Goal: Task Accomplishment & Management: Manage account settings

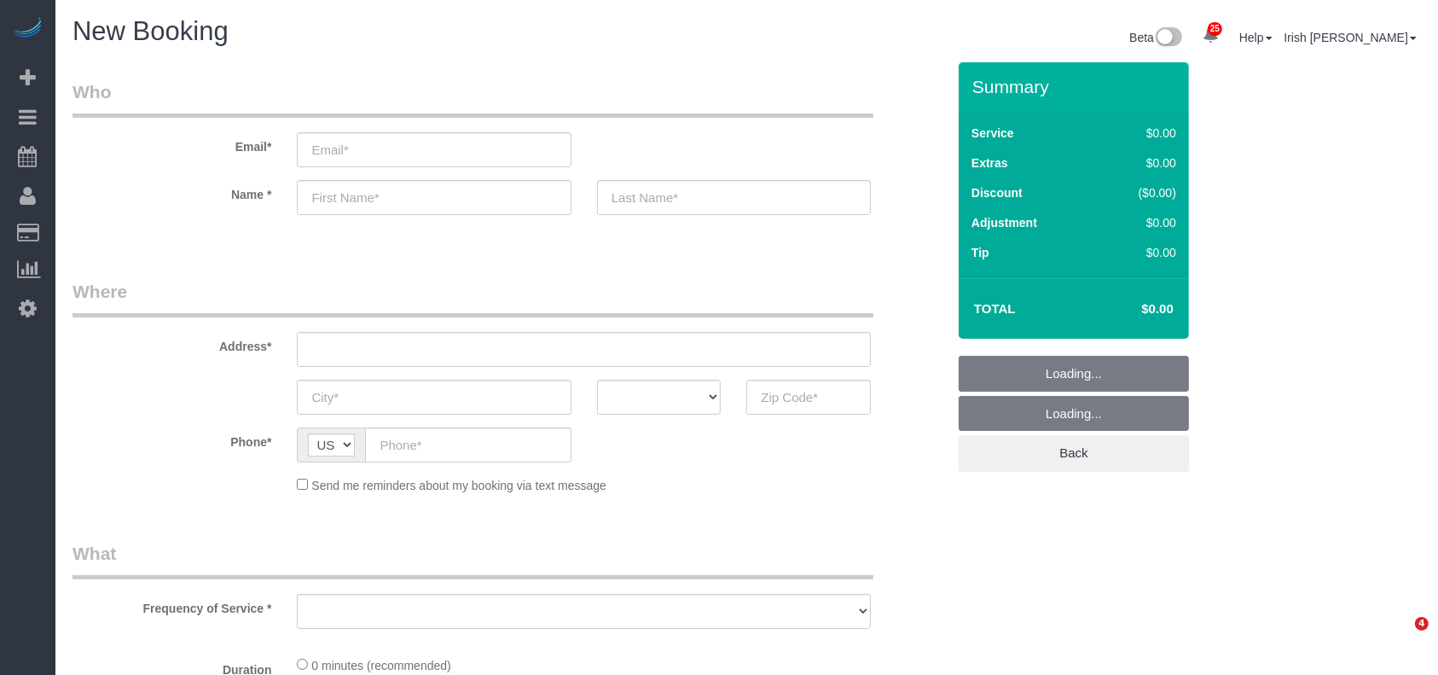
select select "object:7948"
select select "3"
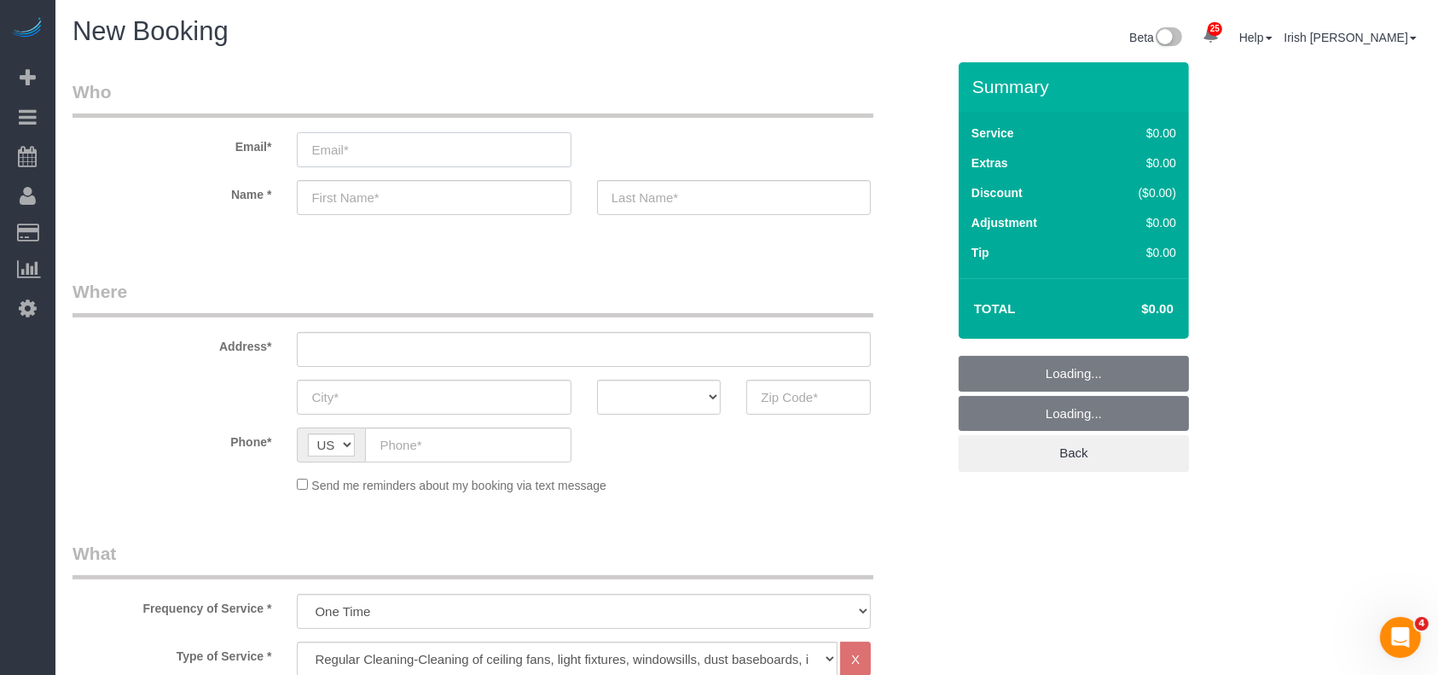
click at [359, 149] on input "email" at bounding box center [434, 149] width 274 height 35
select select "object:7949"
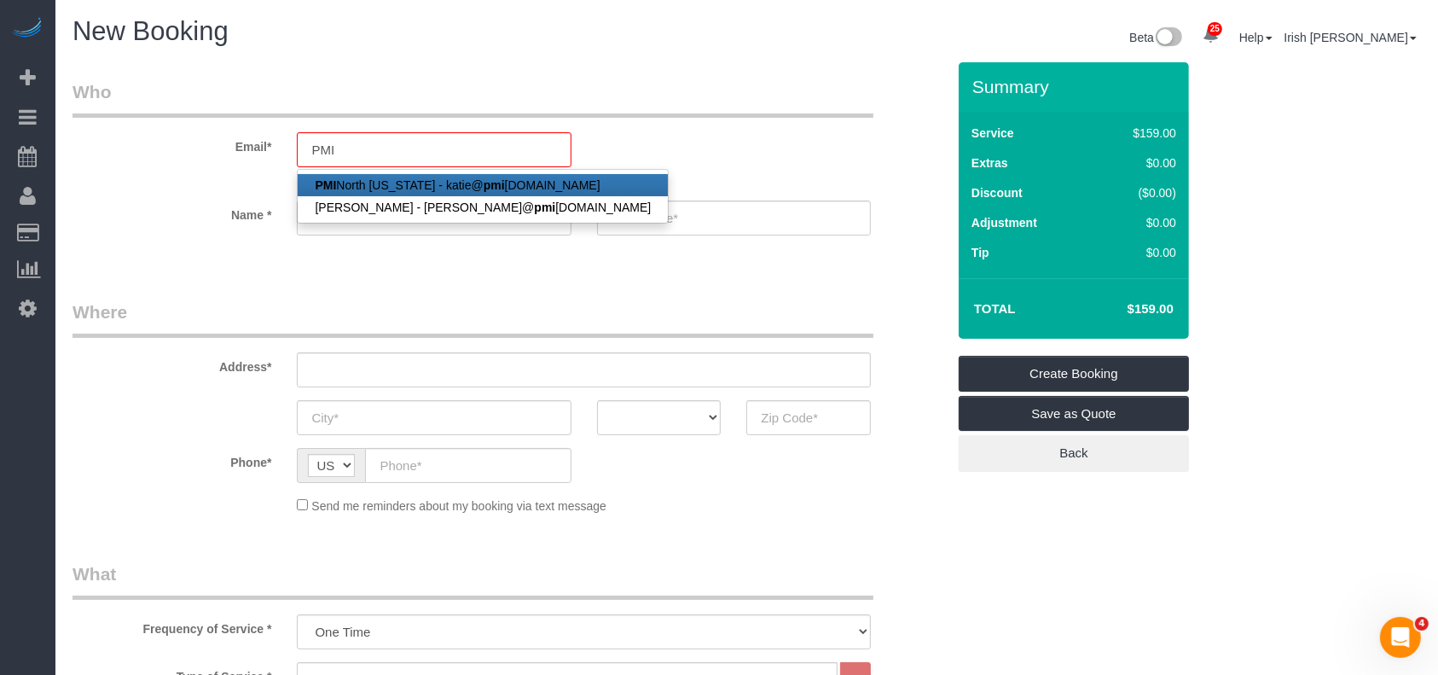
click at [375, 177] on link "PMI [GEOGRAPHIC_DATA][US_STATE] - [PERSON_NAME]@ pmi [DOMAIN_NAME]" at bounding box center [483, 185] width 370 height 22
type input "[PERSON_NAME][EMAIL_ADDRESS][DOMAIN_NAME]"
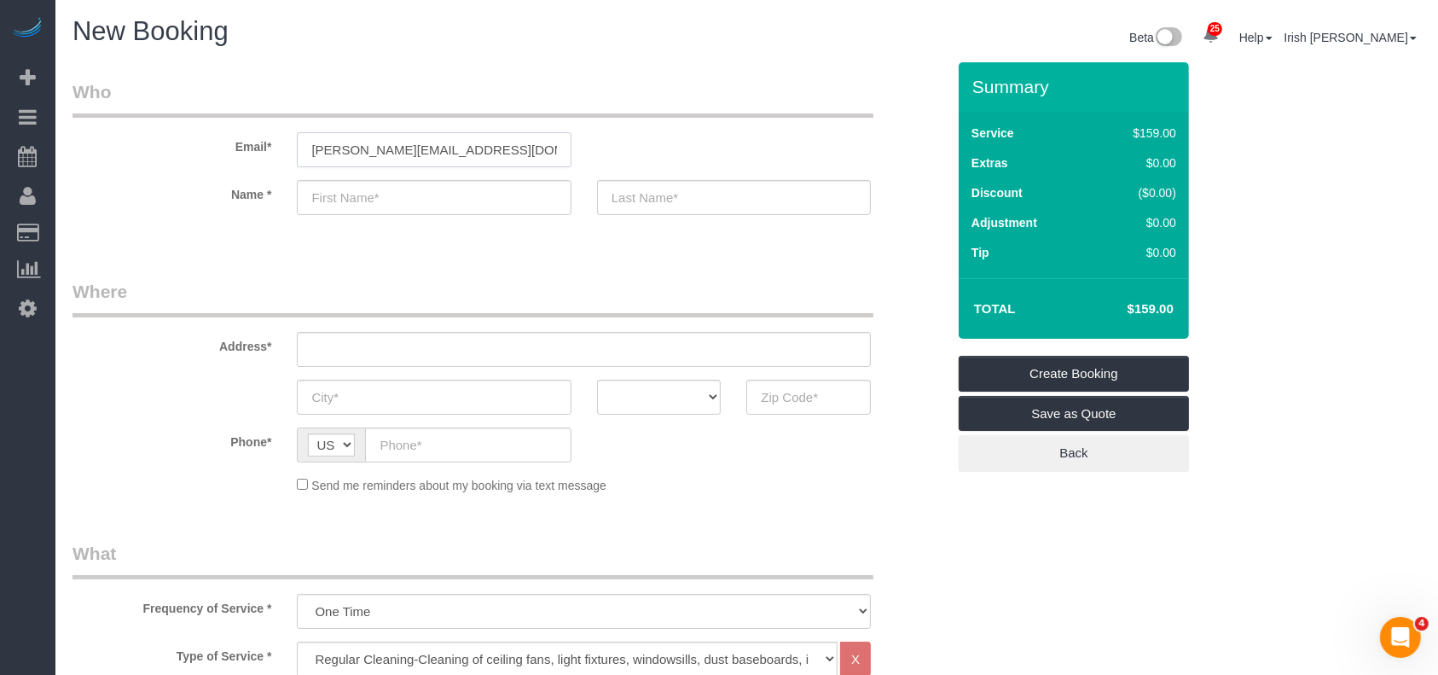
type input "PMI North"
type input "[US_STATE]"
type input "[PHONE_NUMBER]"
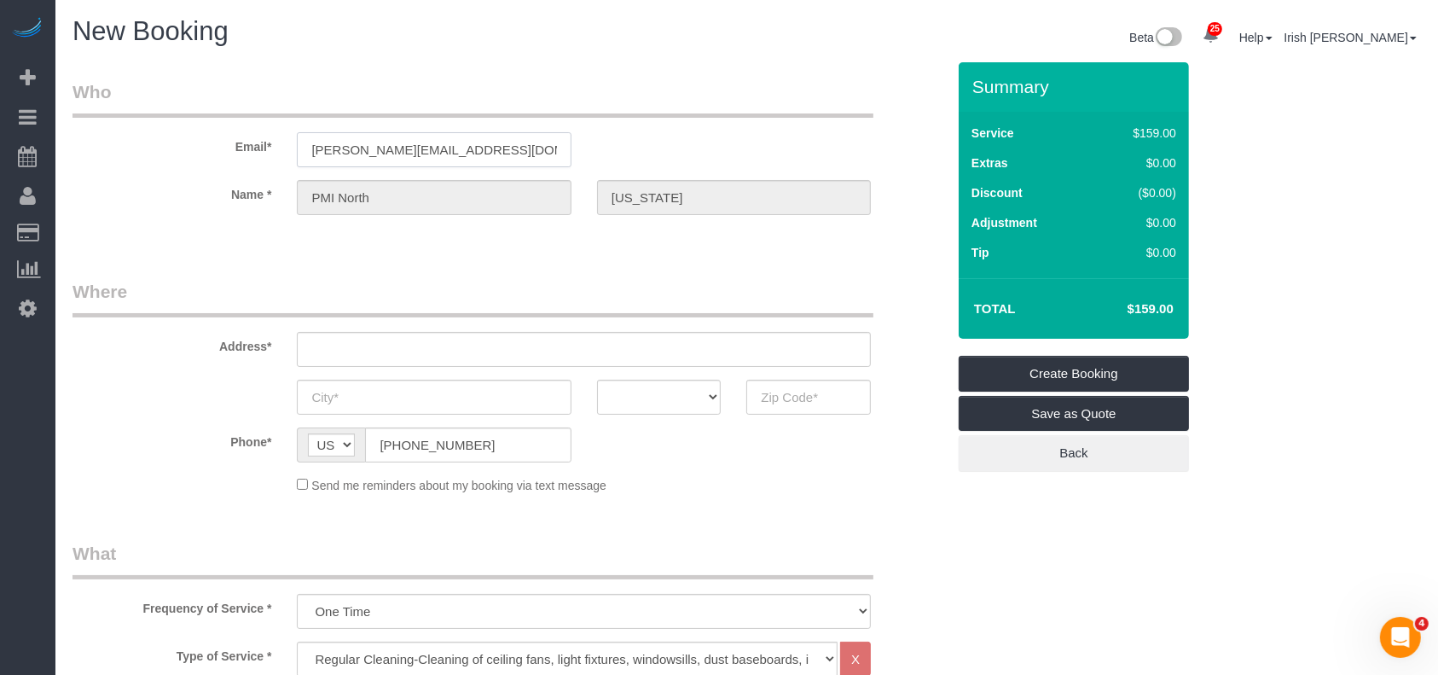
type input "[STREET_ADDRESS]"
type input "Frisco"
select select "[GEOGRAPHIC_DATA]"
type input "75033"
select select "string:fspay-60573b1f-10d3-4150-b947-a47a46c7bcc4"
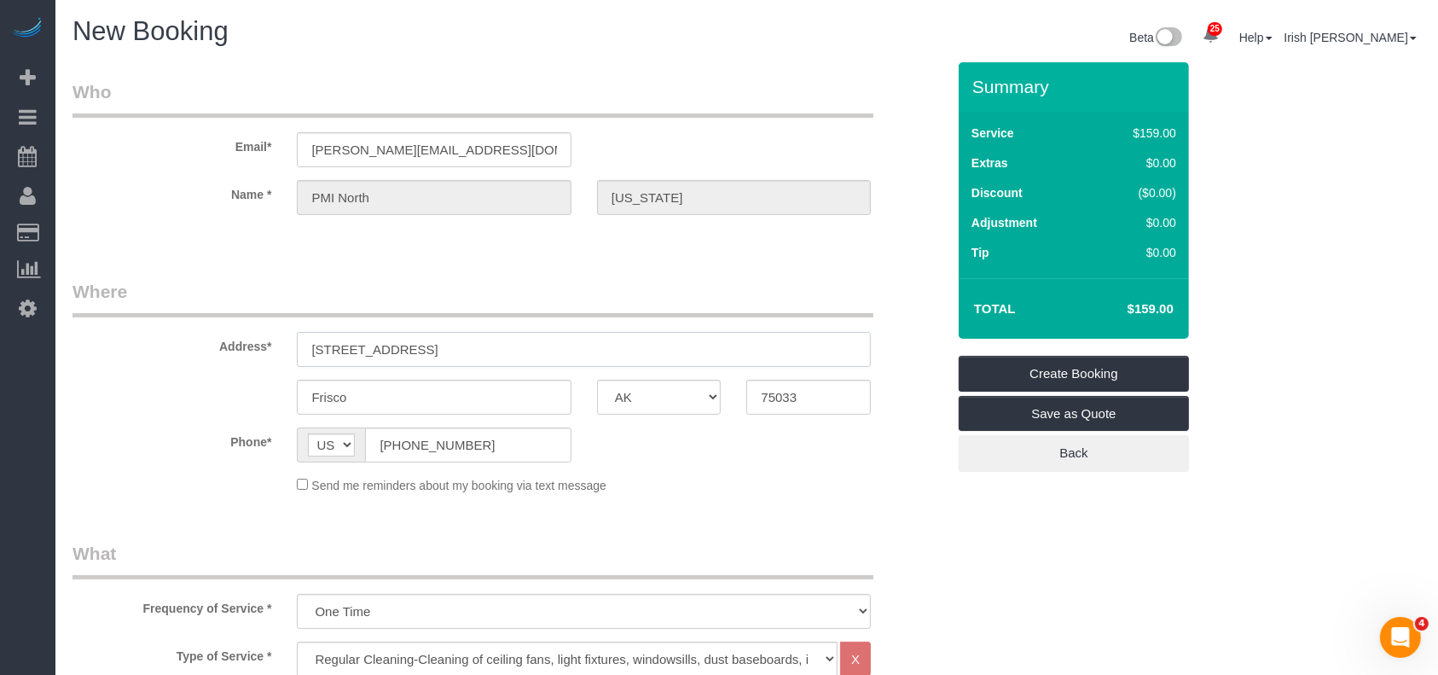
drag, startPoint x: 490, startPoint y: 356, endPoint x: 194, endPoint y: 349, distance: 296.1
click at [194, 349] on div "Address* [STREET_ADDRESS]" at bounding box center [509, 323] width 899 height 88
paste input "[STREET_ADDRESS]"
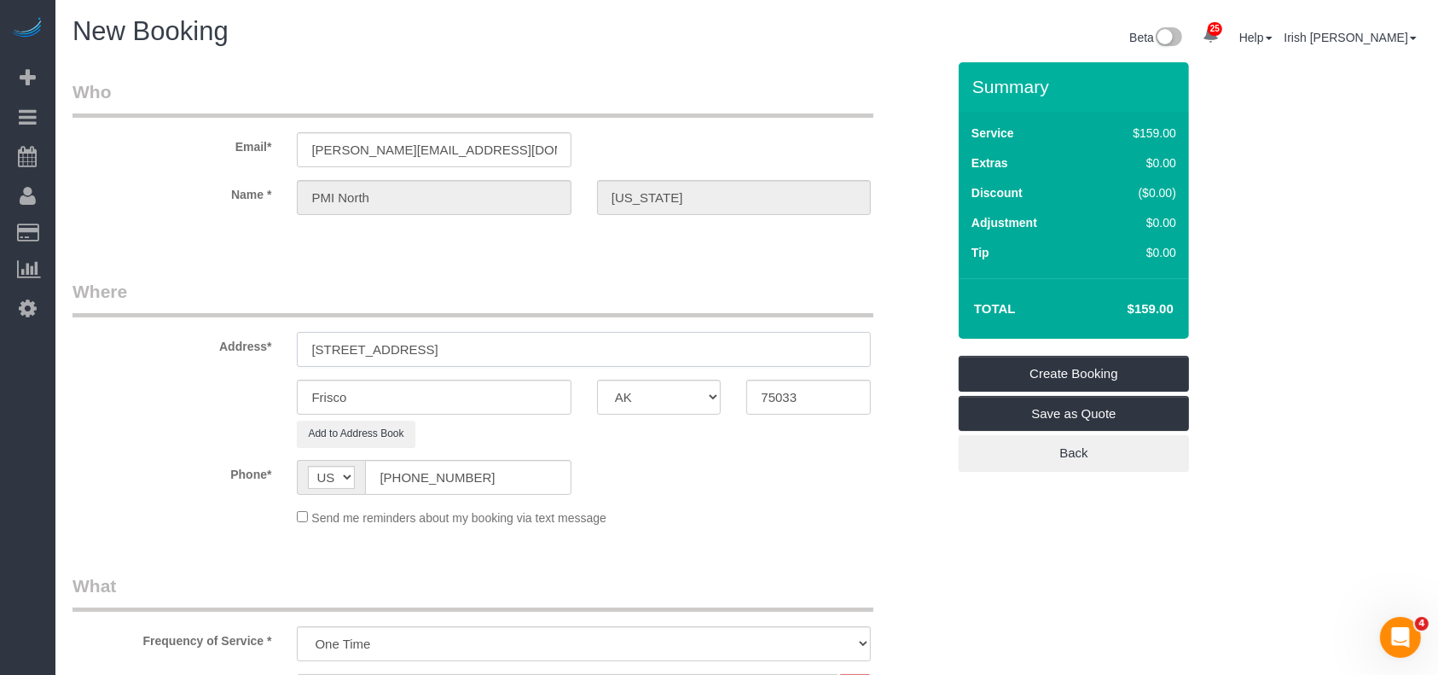
click at [430, 345] on input "[STREET_ADDRESS]" at bounding box center [584, 349] width 574 height 35
type input "[STREET_ADDRESS]"
click at [219, 392] on div "Frisco AK AL AR AZ CA CO CT DC DE [GEOGRAPHIC_DATA] [GEOGRAPHIC_DATA] HI IA ID …" at bounding box center [509, 397] width 899 height 35
paste input "Euless"
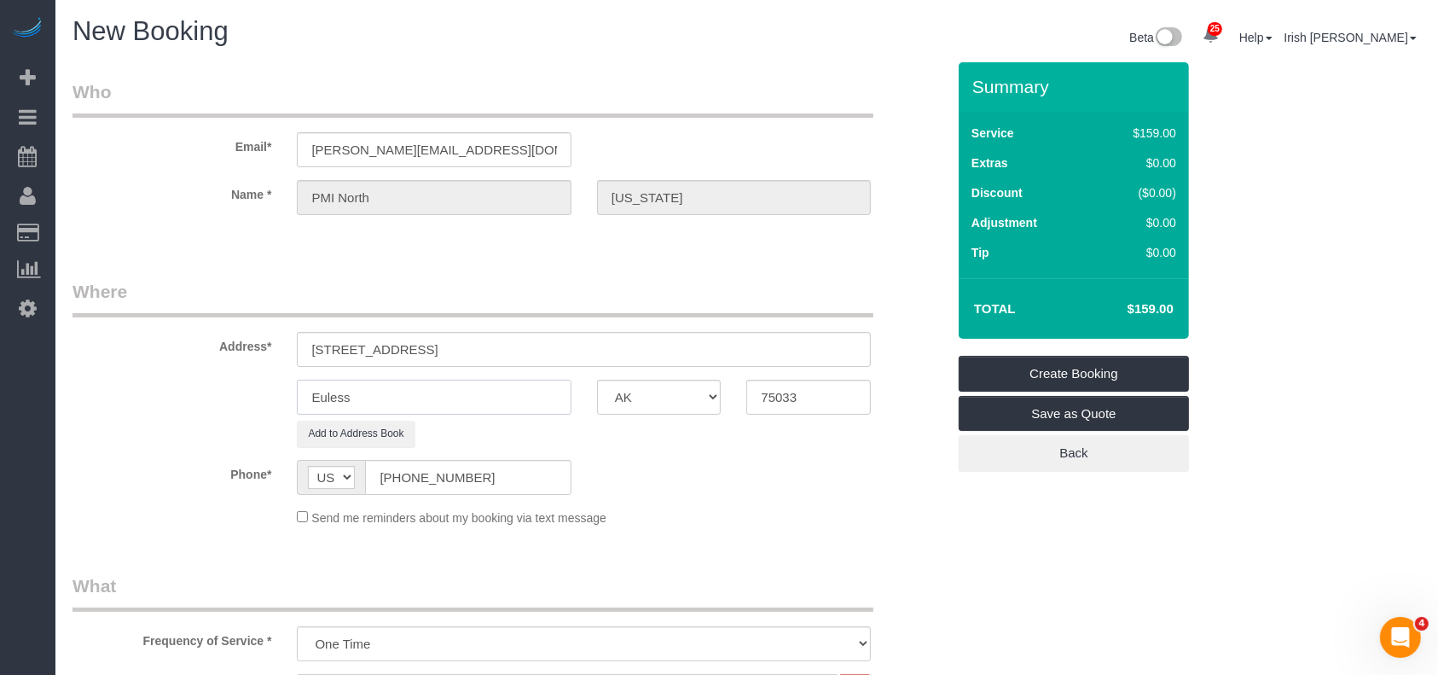
type input "Euless"
click at [498, 351] on input "[STREET_ADDRESS]" at bounding box center [584, 349] width 574 height 35
click at [502, 351] on input "[STREET_ADDRESS]" at bounding box center [584, 349] width 574 height 35
click at [484, 346] on input "[STREET_ADDRESS]" at bounding box center [584, 349] width 574 height 35
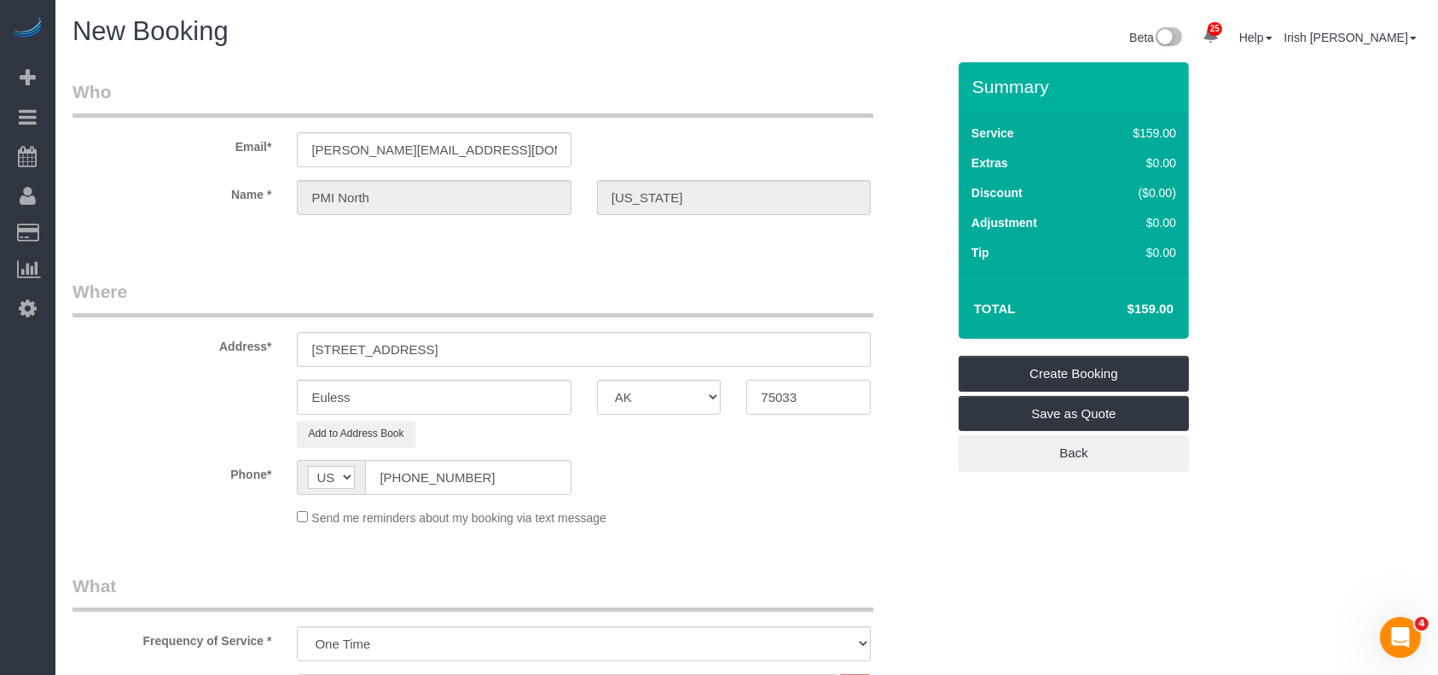
drag, startPoint x: 786, startPoint y: 401, endPoint x: 712, endPoint y: 392, distance: 73.8
click at [718, 397] on div "Euless AK AL AR AZ CA CO CT DC DE [GEOGRAPHIC_DATA] [GEOGRAPHIC_DATA] HI IA ID …" at bounding box center [509, 397] width 899 height 35
paste input "6039"
type input "76039"
drag, startPoint x: 607, startPoint y: 349, endPoint x: 406, endPoint y: 341, distance: 201.4
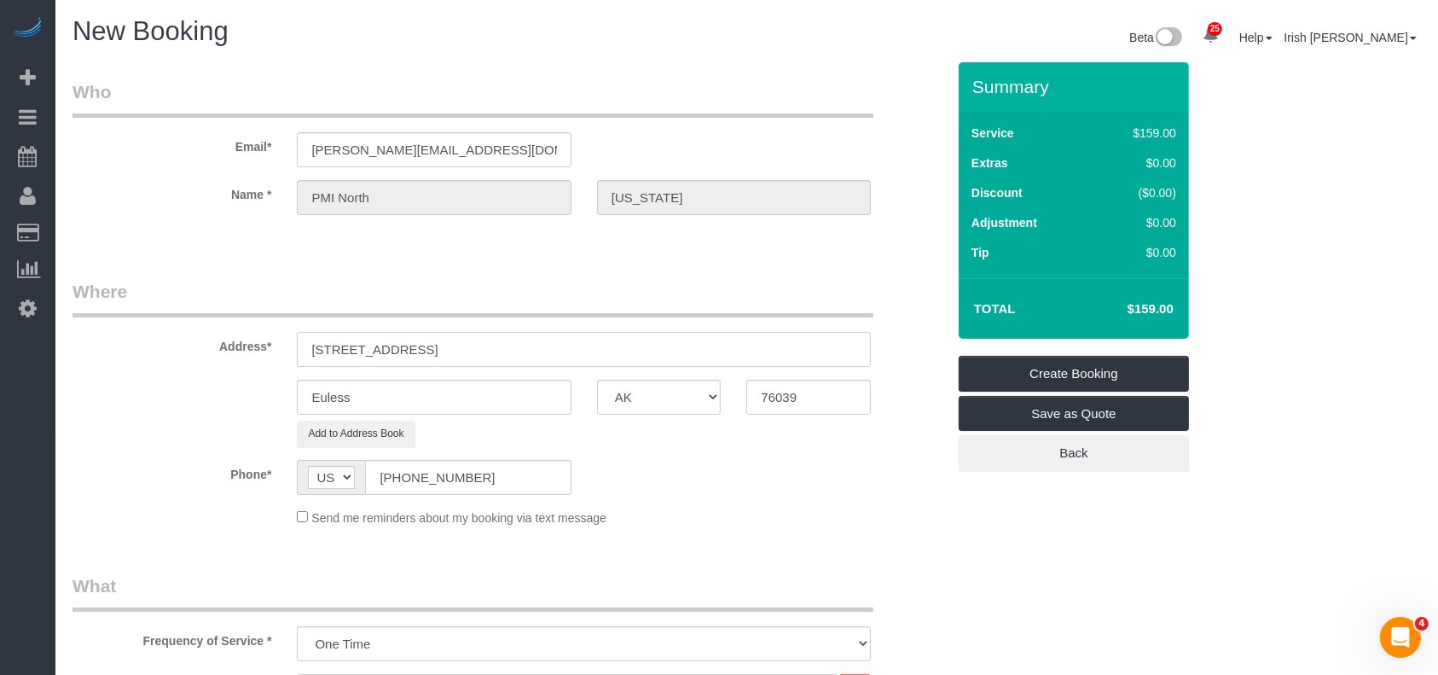
click at [406, 341] on input "[STREET_ADDRESS]" at bounding box center [584, 349] width 574 height 35
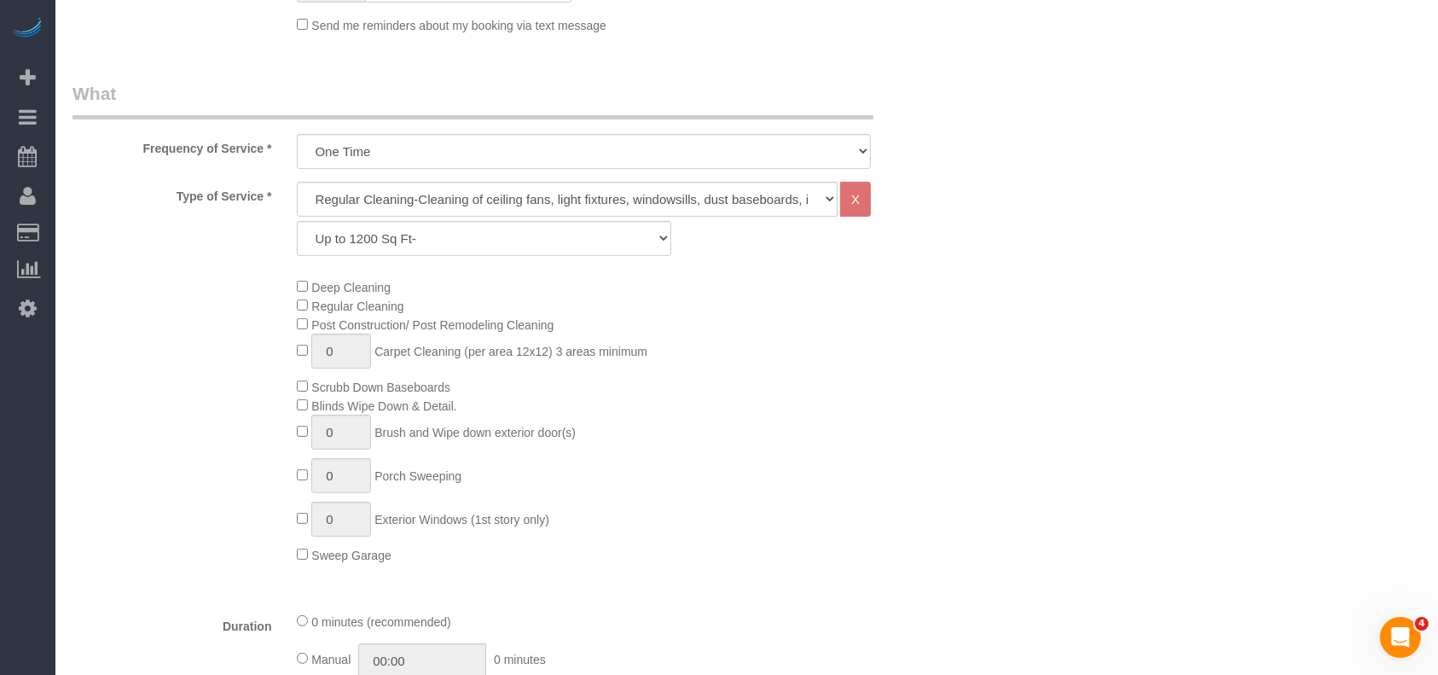
scroll to position [568, 0]
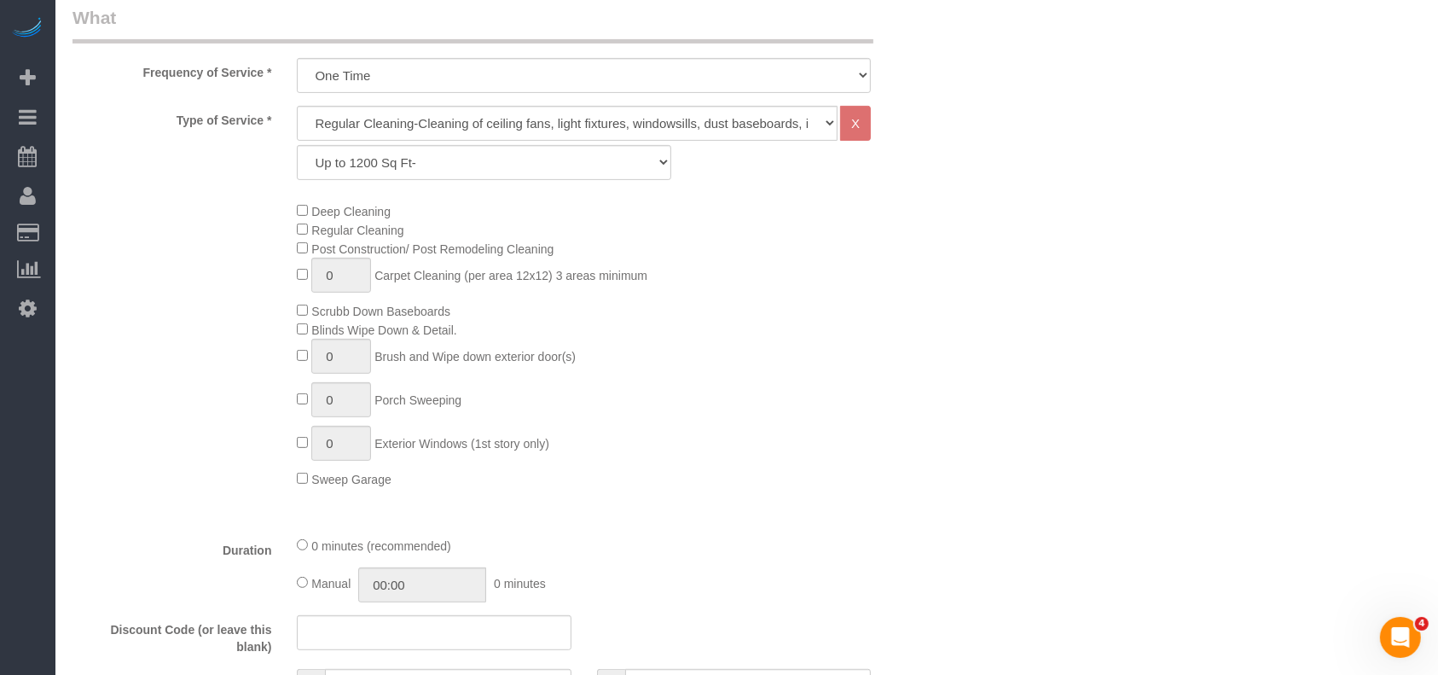
type input "[STREET_ADDRESS]"
drag, startPoint x: 430, startPoint y: 160, endPoint x: 421, endPoint y: 174, distance: 16.8
click at [430, 160] on select "Up to 1200 Sq Ft- [DATE]-[DATE] Sq Ft [DATE]-[DATE] Sq Ft [DATE]-[DATE] Sq Ft […" at bounding box center [484, 162] width 374 height 35
click at [297, 145] on select "Up to 1200 Sq Ft- [DATE]-[DATE] Sq Ft [DATE]-[DATE] Sq Ft [DATE]-[DATE] Sq Ft […" at bounding box center [484, 162] width 374 height 35
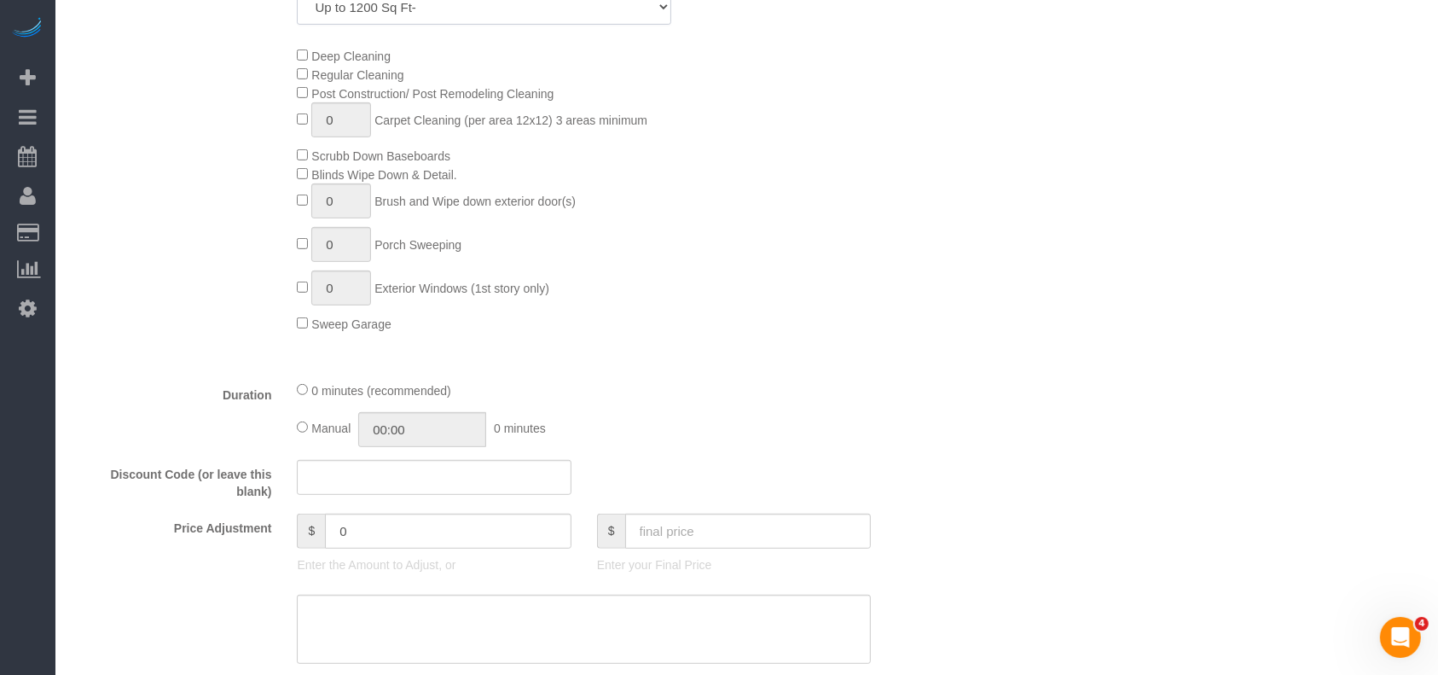
scroll to position [796, 0]
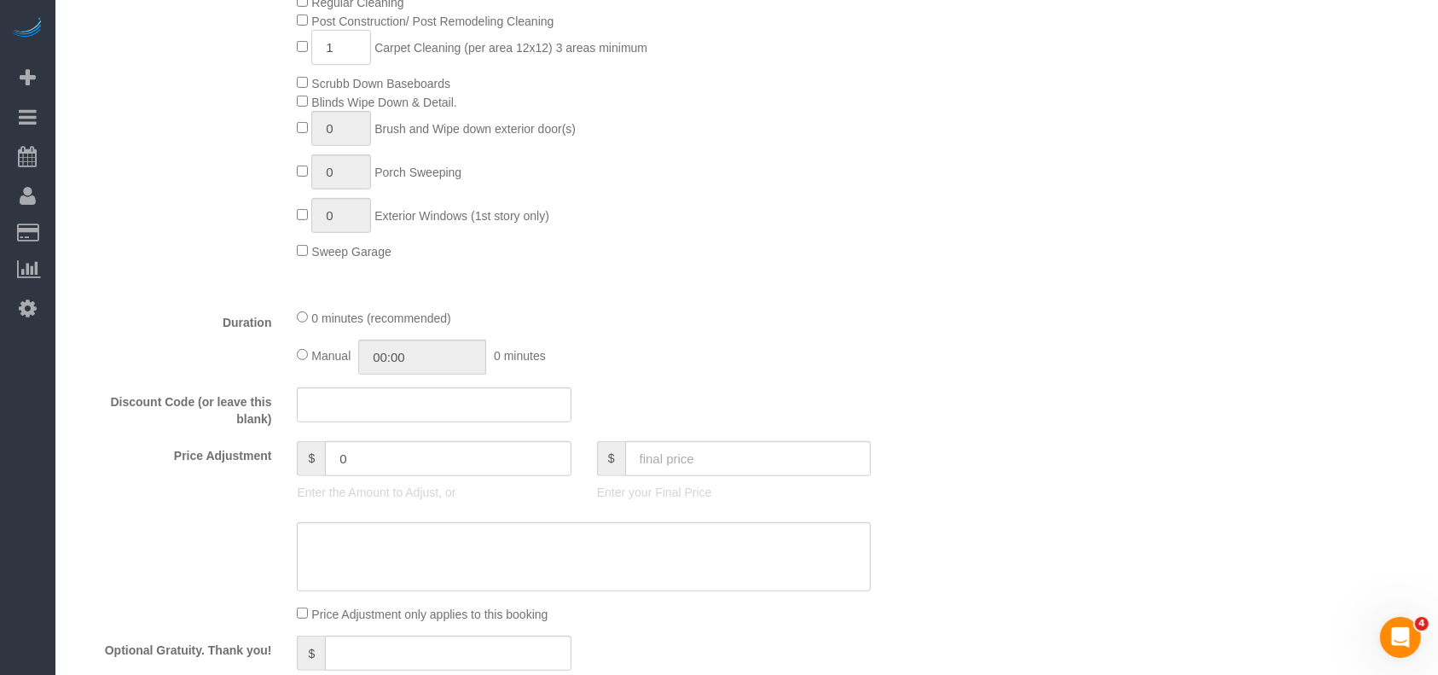
drag, startPoint x: 345, startPoint y: 44, endPoint x: 290, endPoint y: 59, distance: 57.3
click at [290, 59] on div "Deep Cleaning Regular Cleaning Post Construction/ Post Remodeling Cleaning 1 Ca…" at bounding box center [621, 117] width 674 height 287
type input "3"
click at [692, 455] on input "text" at bounding box center [748, 458] width 247 height 35
type input "1"
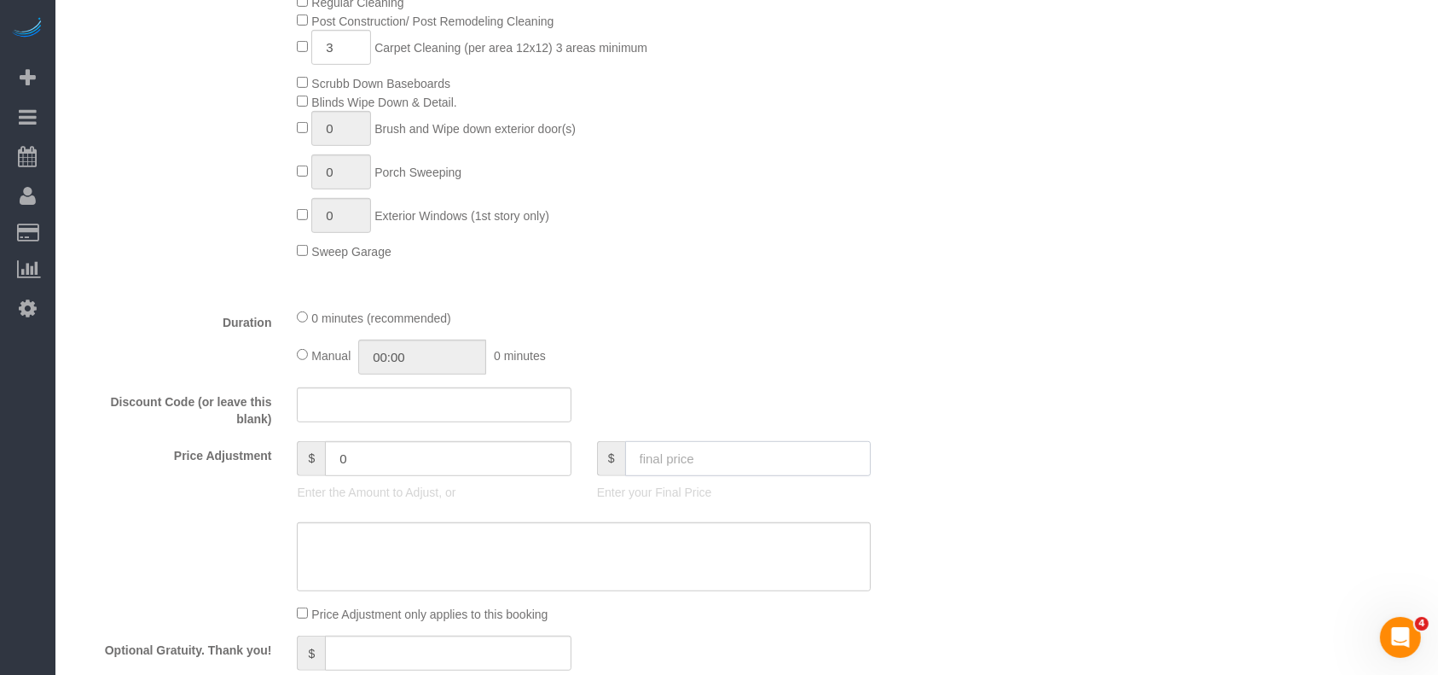
type input "-305"
click at [638, 463] on input "80" at bounding box center [748, 458] width 247 height 35
type input "180"
click at [774, 310] on div "0 minutes (recommended)" at bounding box center [584, 317] width 574 height 19
type input "-126"
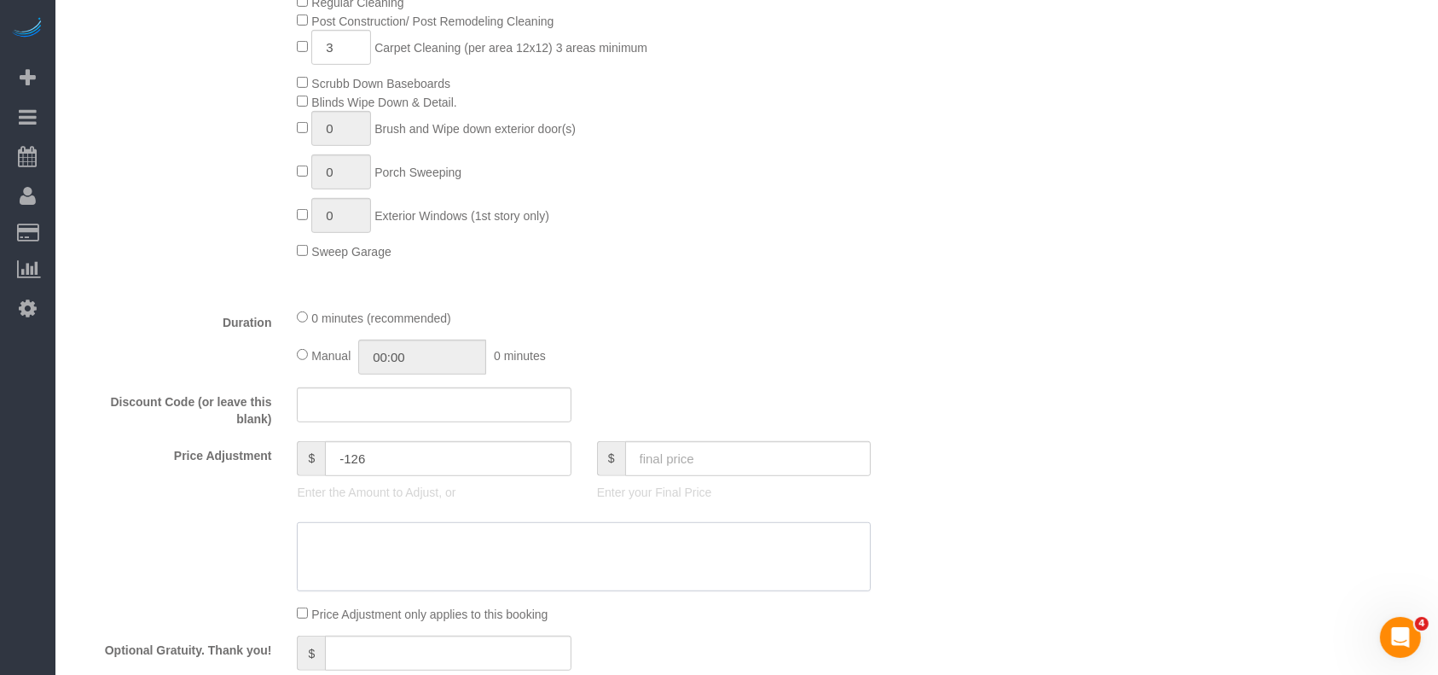
click at [530, 541] on textarea at bounding box center [584, 557] width 574 height 70
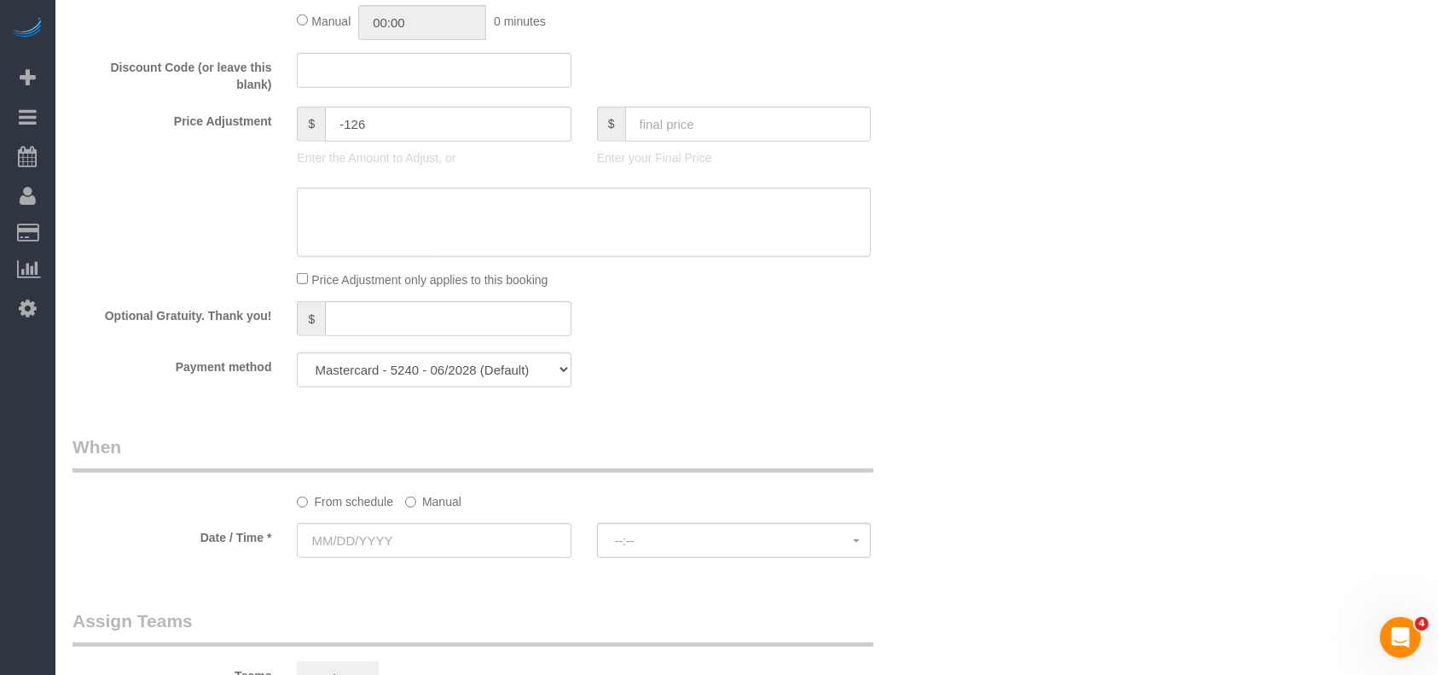
scroll to position [1250, 0]
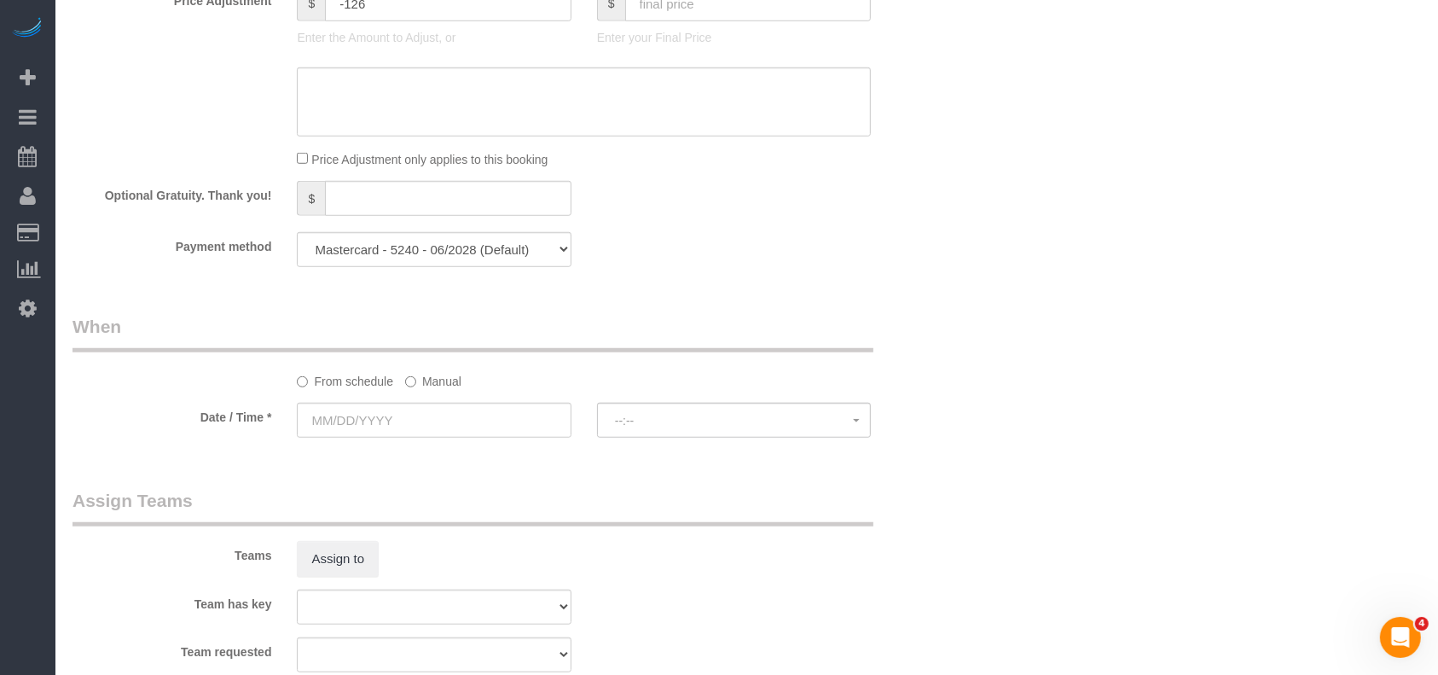
drag, startPoint x: 441, startPoint y: 386, endPoint x: 426, endPoint y: 392, distance: 16.0
click at [439, 386] on label "Manual" at bounding box center [433, 378] width 56 height 23
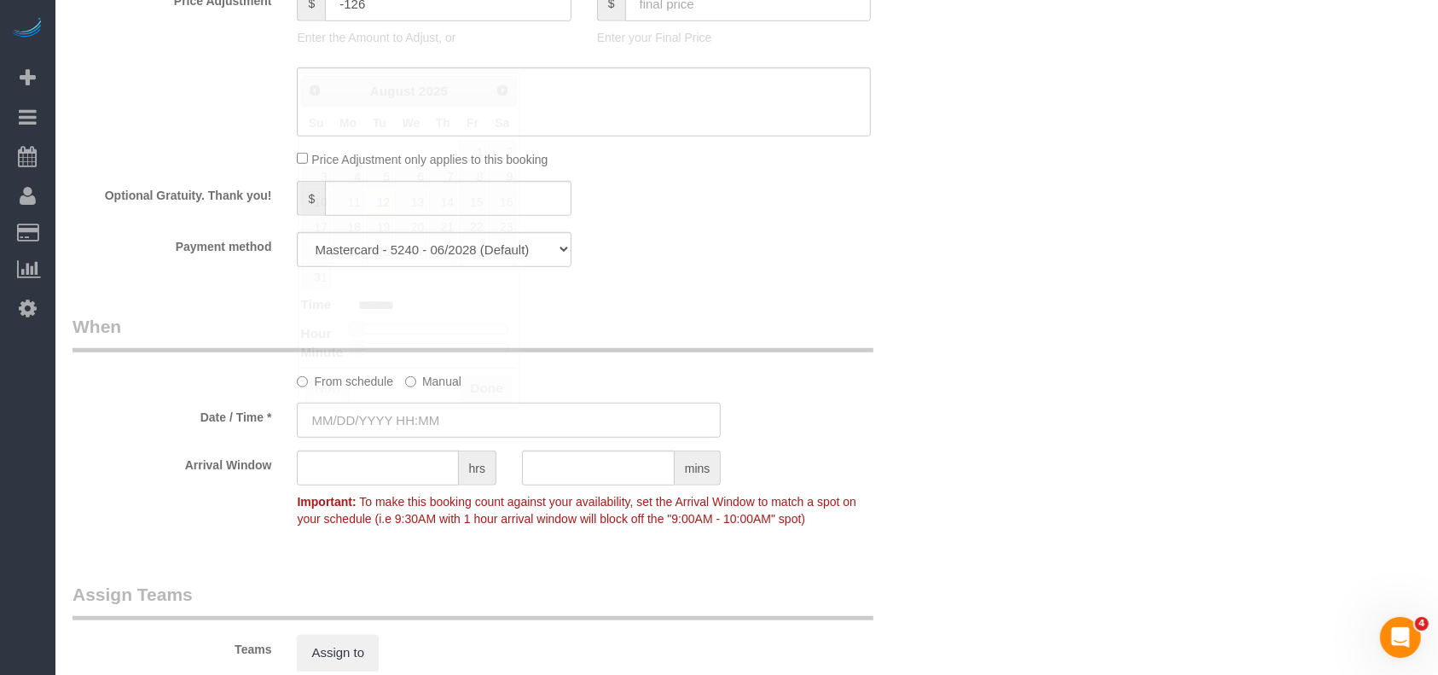
click at [397, 421] on input "text" at bounding box center [509, 420] width 424 height 35
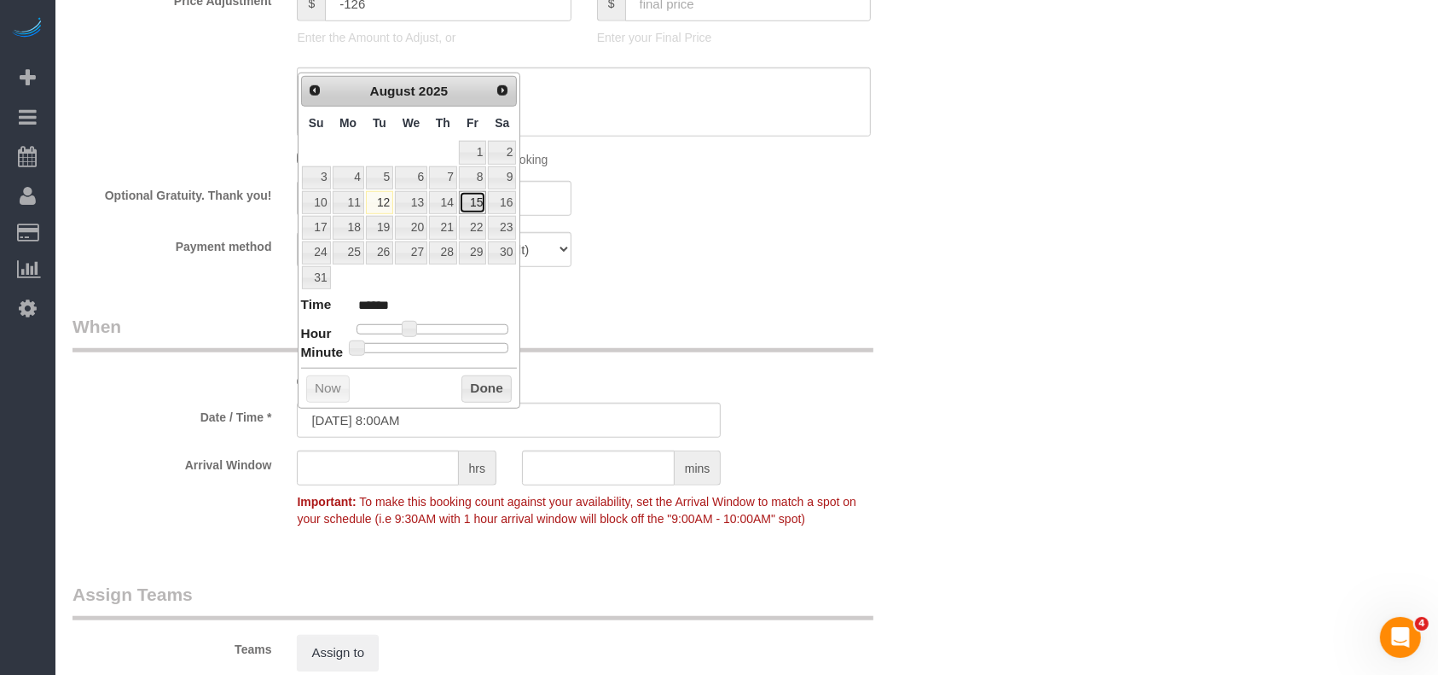
click at [478, 204] on link "15" at bounding box center [472, 202] width 27 height 23
type input "[DATE] 8:00AM"
click at [478, 385] on button "Done" at bounding box center [486, 388] width 50 height 27
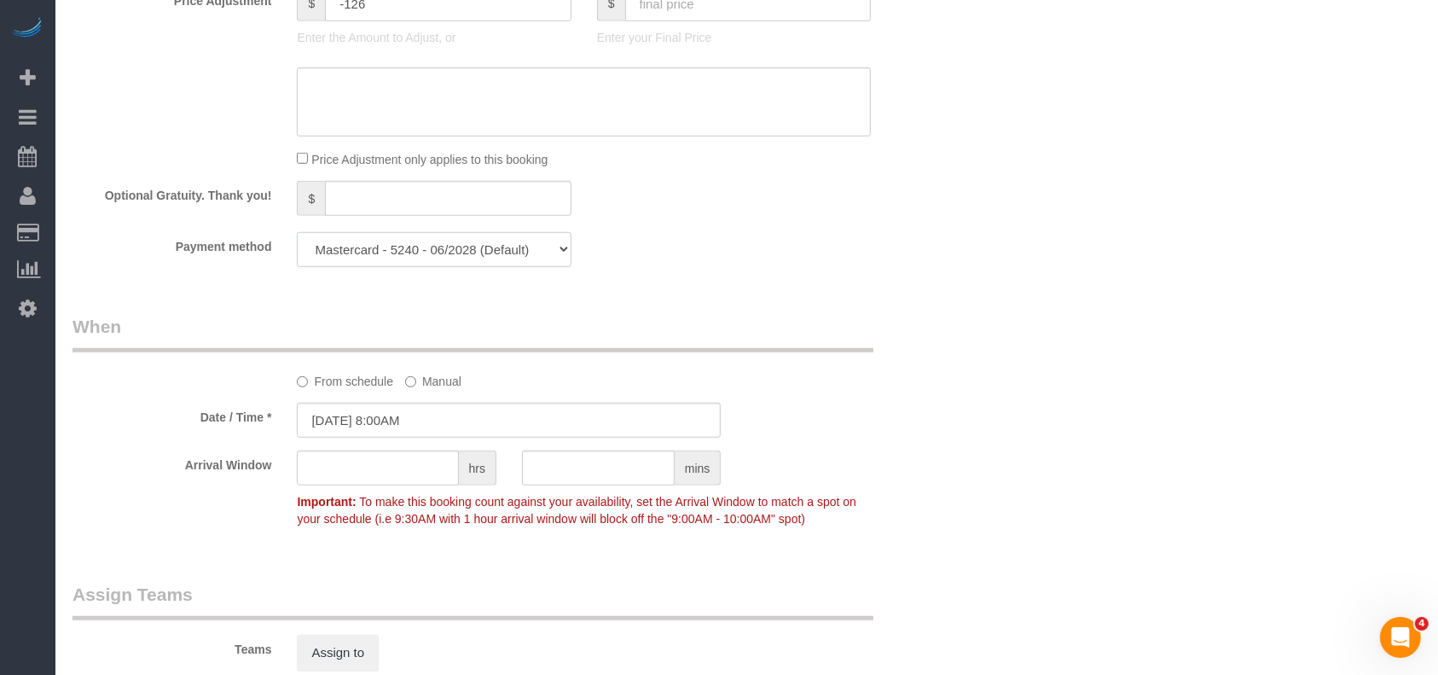
drag, startPoint x: 408, startPoint y: 252, endPoint x: 406, endPoint y: 270, distance: 17.1
click at [408, 252] on select "Mastercard - 5240 - 06/2028 (Default) Add Credit Card ─────────────── Cash Chec…" at bounding box center [434, 249] width 274 height 35
select select "string:check"
click at [297, 236] on select "Mastercard - 5240 - 06/2028 (Default) Add Credit Card ─────────────── Cash Chec…" at bounding box center [434, 249] width 274 height 35
click at [613, 386] on div "From schedule Manual" at bounding box center [584, 378] width 600 height 23
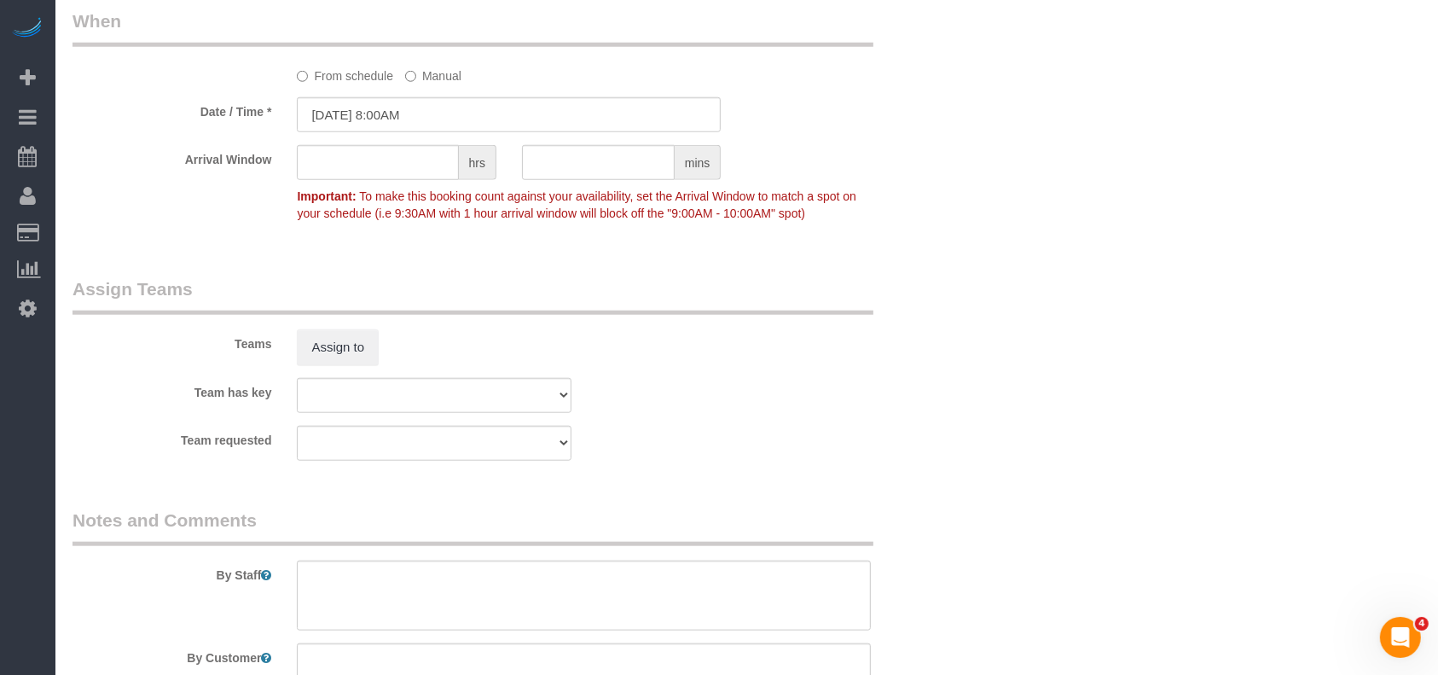
scroll to position [1706, 0]
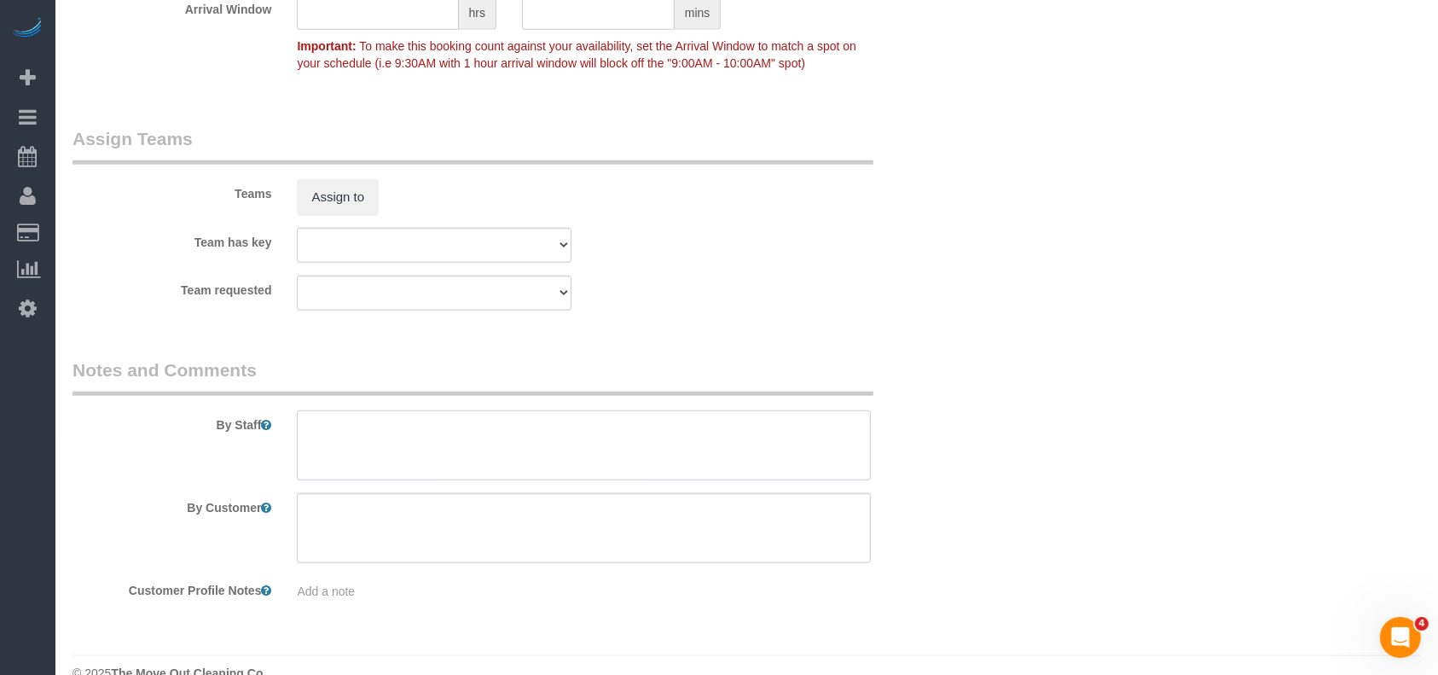
click at [433, 454] on textarea at bounding box center [584, 445] width 574 height 70
click at [415, 428] on textarea at bounding box center [584, 445] width 574 height 70
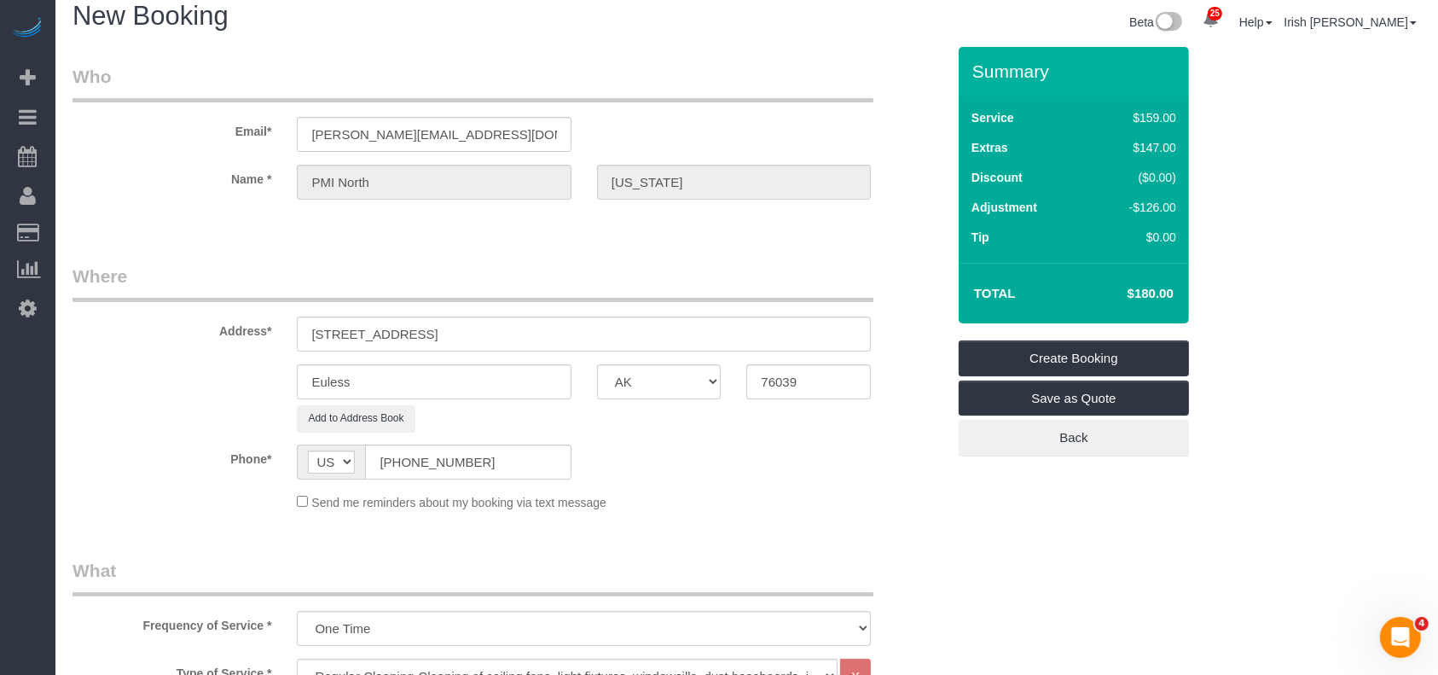
scroll to position [0, 0]
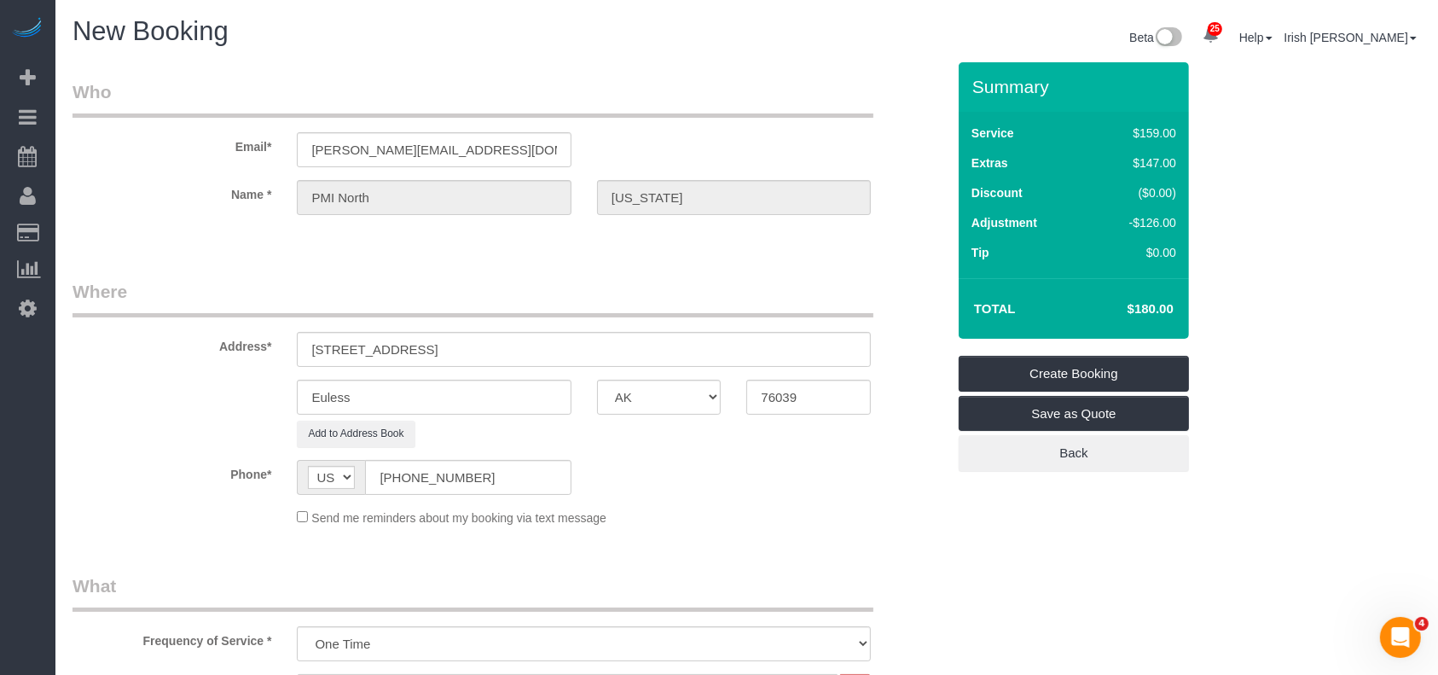
type textarea "* carpet cleaning on two bedrooms"
drag, startPoint x: 1067, startPoint y: 351, endPoint x: 1058, endPoint y: 370, distance: 21.0
click at [1067, 353] on div "Summary Service $159.00 Extras $147.00 Discount ($0.00) Adjustment -$126.00 Tip…" at bounding box center [1074, 266] width 230 height 409
click at [1055, 373] on link "Create Booking" at bounding box center [1074, 374] width 230 height 36
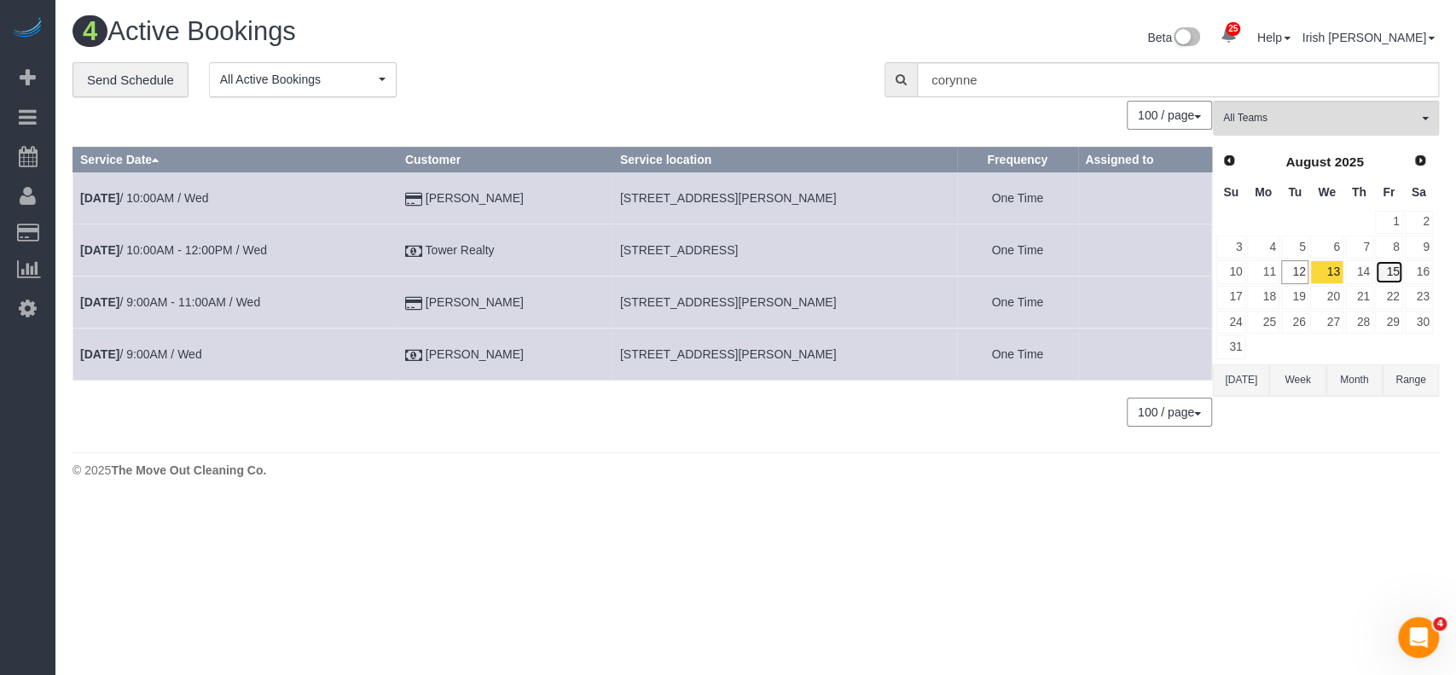
click at [1395, 276] on link "15" at bounding box center [1389, 271] width 28 height 23
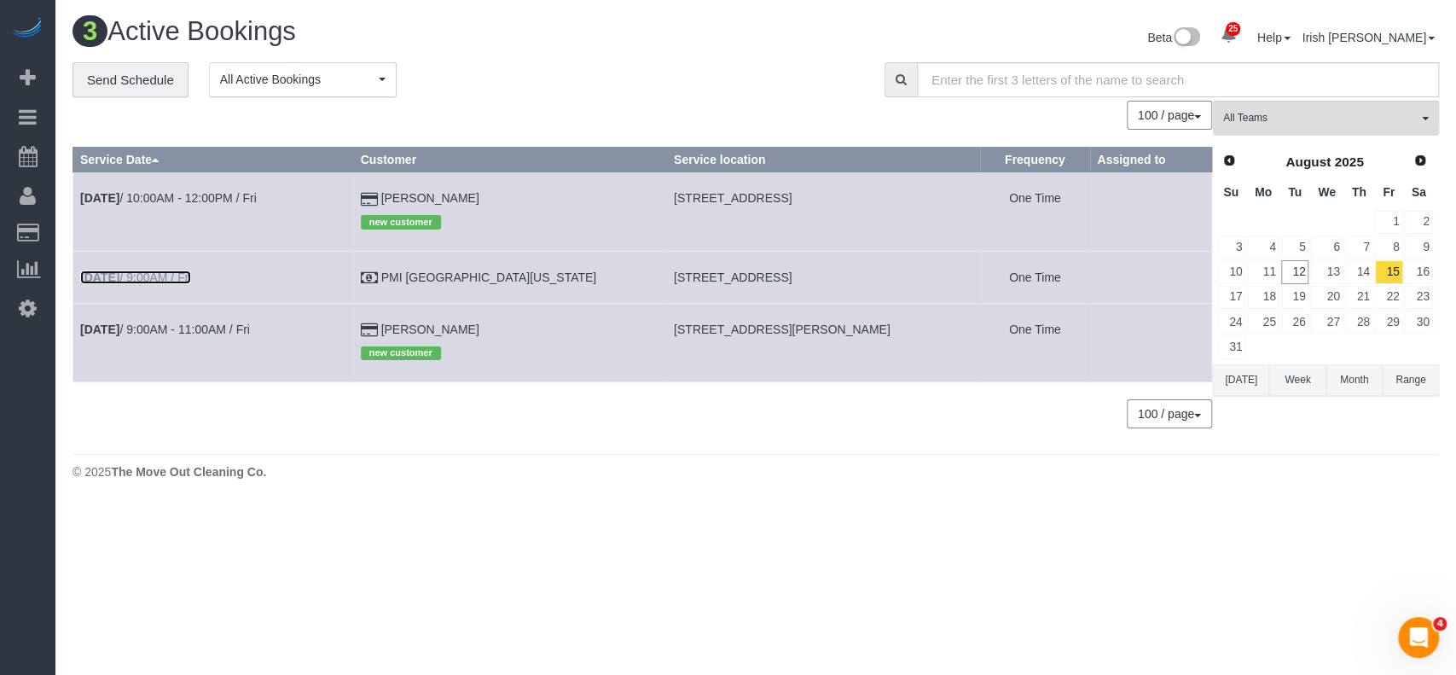
click at [159, 276] on link "[DATE] 9:00AM / Fri" at bounding box center [135, 277] width 111 height 14
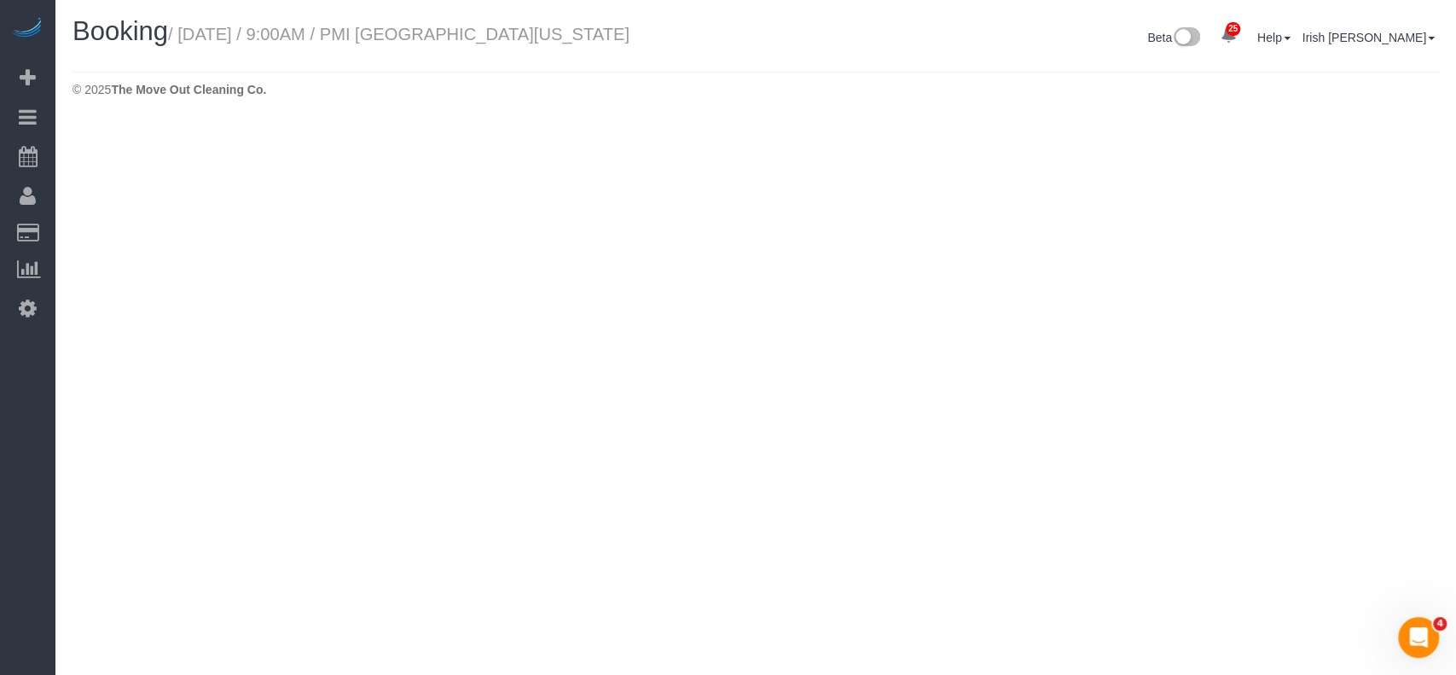
select select "[GEOGRAPHIC_DATA]"
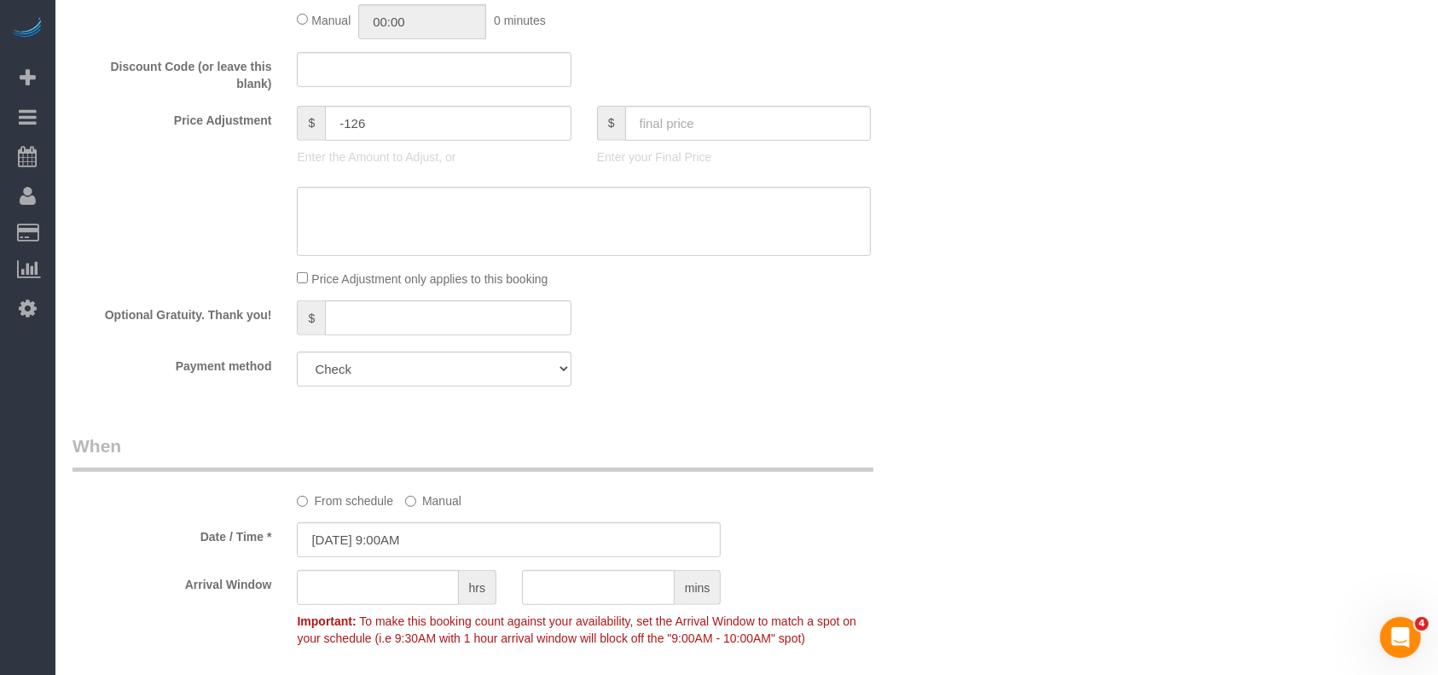
select select "object:8491"
select select "3"
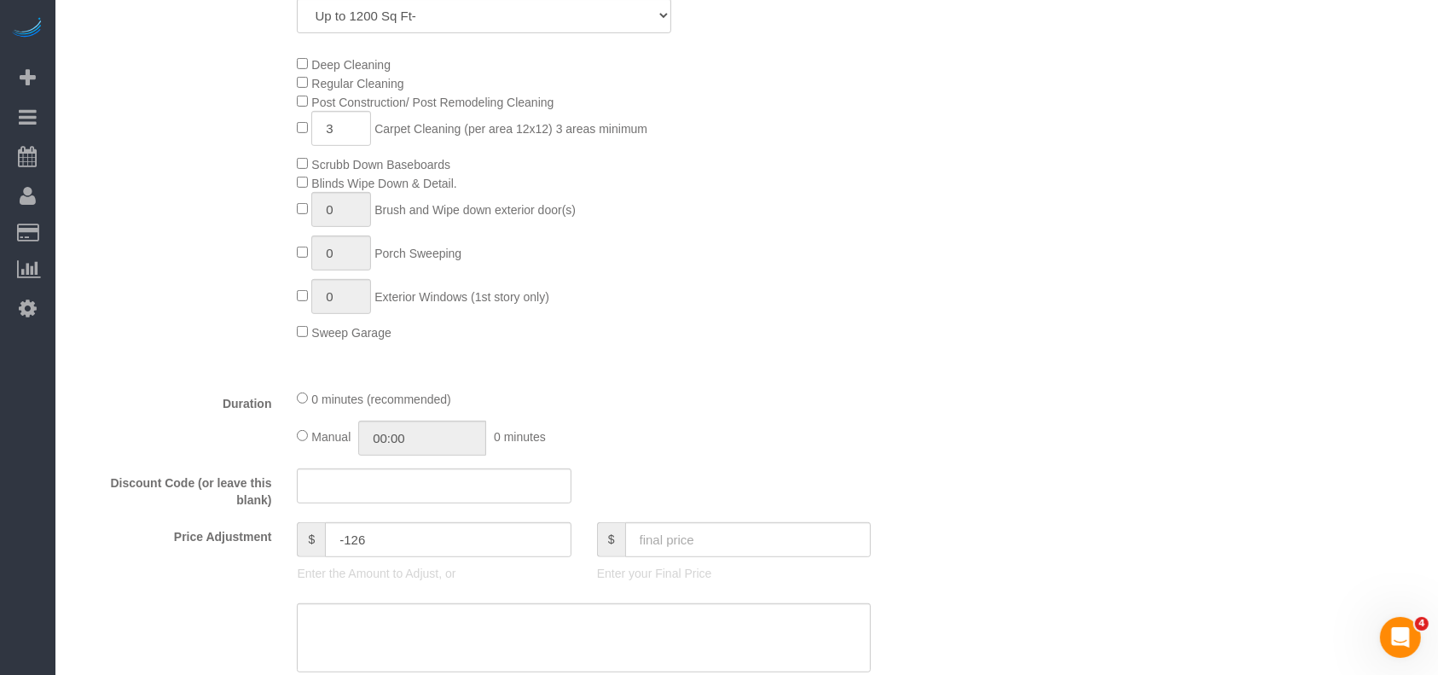
scroll to position [1672, 0]
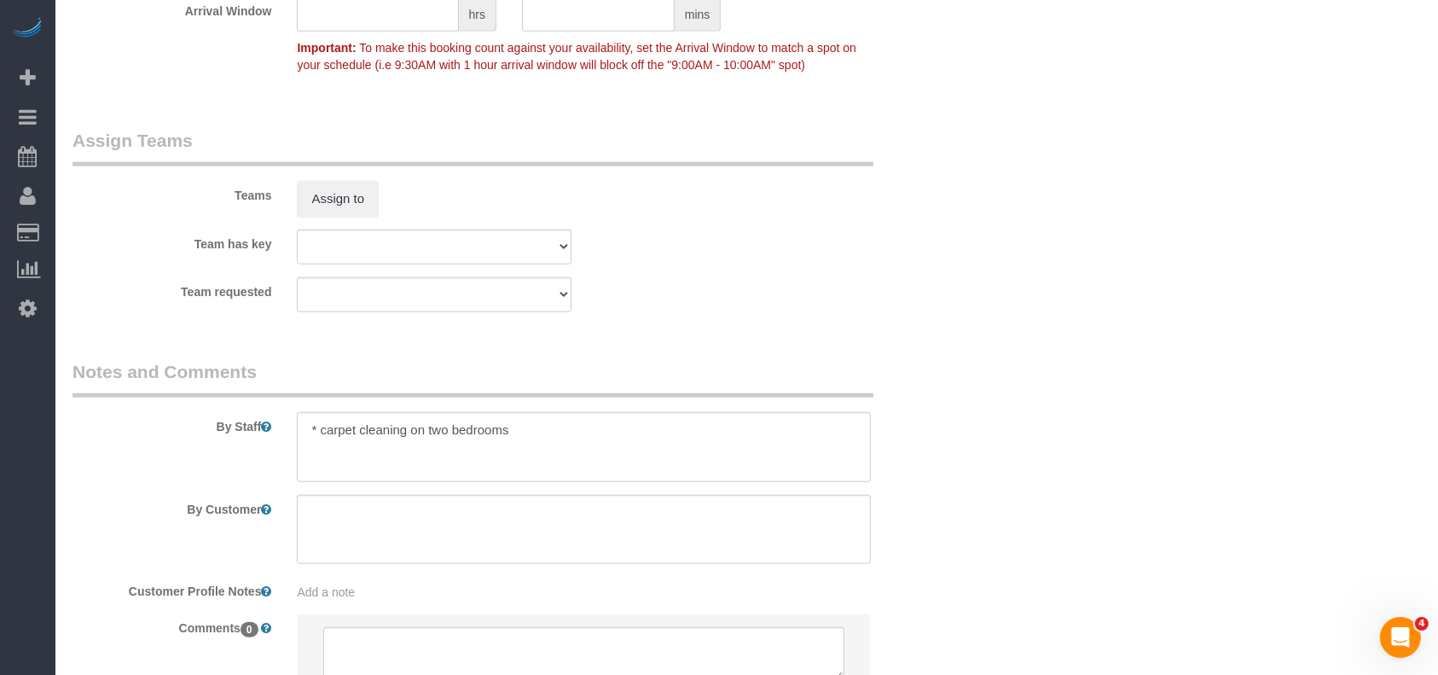
select select "object:8550"
click at [574, 434] on textarea at bounding box center [584, 447] width 574 height 70
click at [523, 429] on textarea at bounding box center [584, 447] width 574 height 70
paste textarea "Lockbox code is 8755"
drag, startPoint x: 450, startPoint y: 452, endPoint x: 323, endPoint y: 447, distance: 126.3
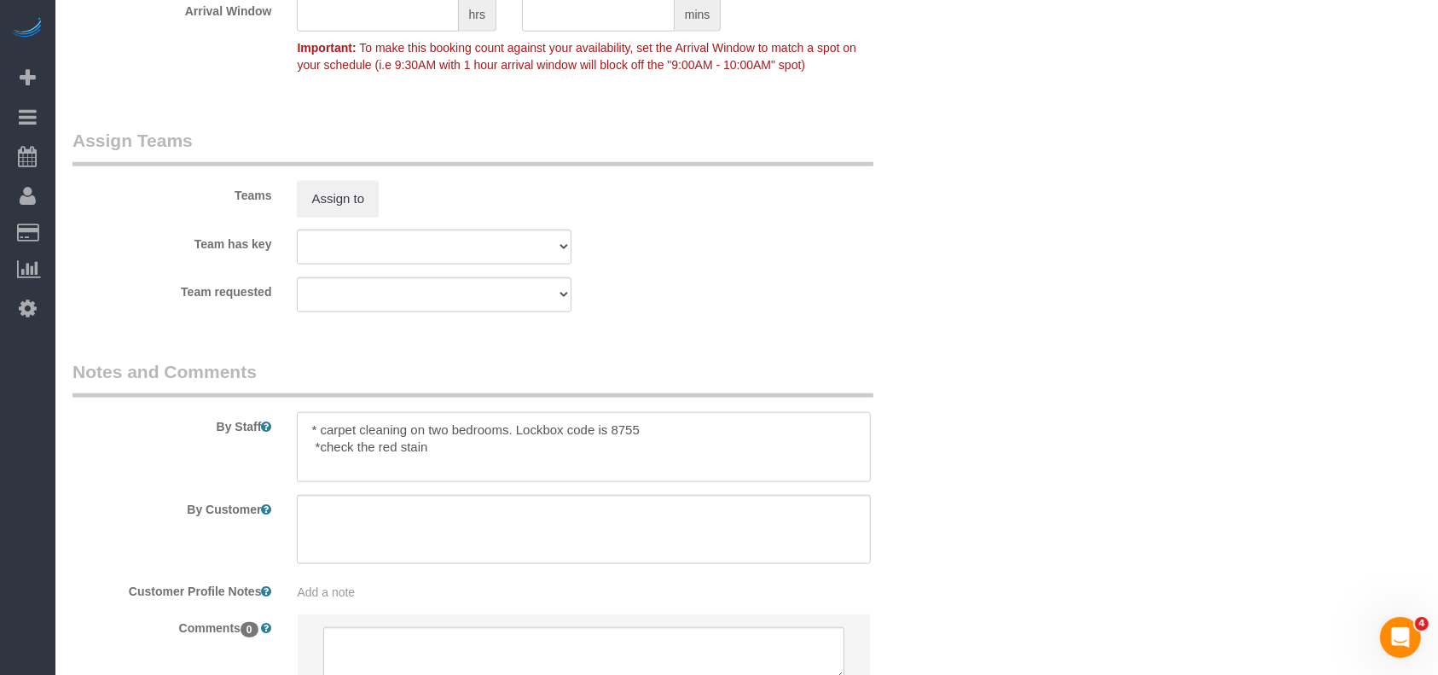
click at [323, 447] on textarea at bounding box center [584, 447] width 574 height 70
paste textarea "One room has a red stain in the middle, please see if that can be removed. Plea…"
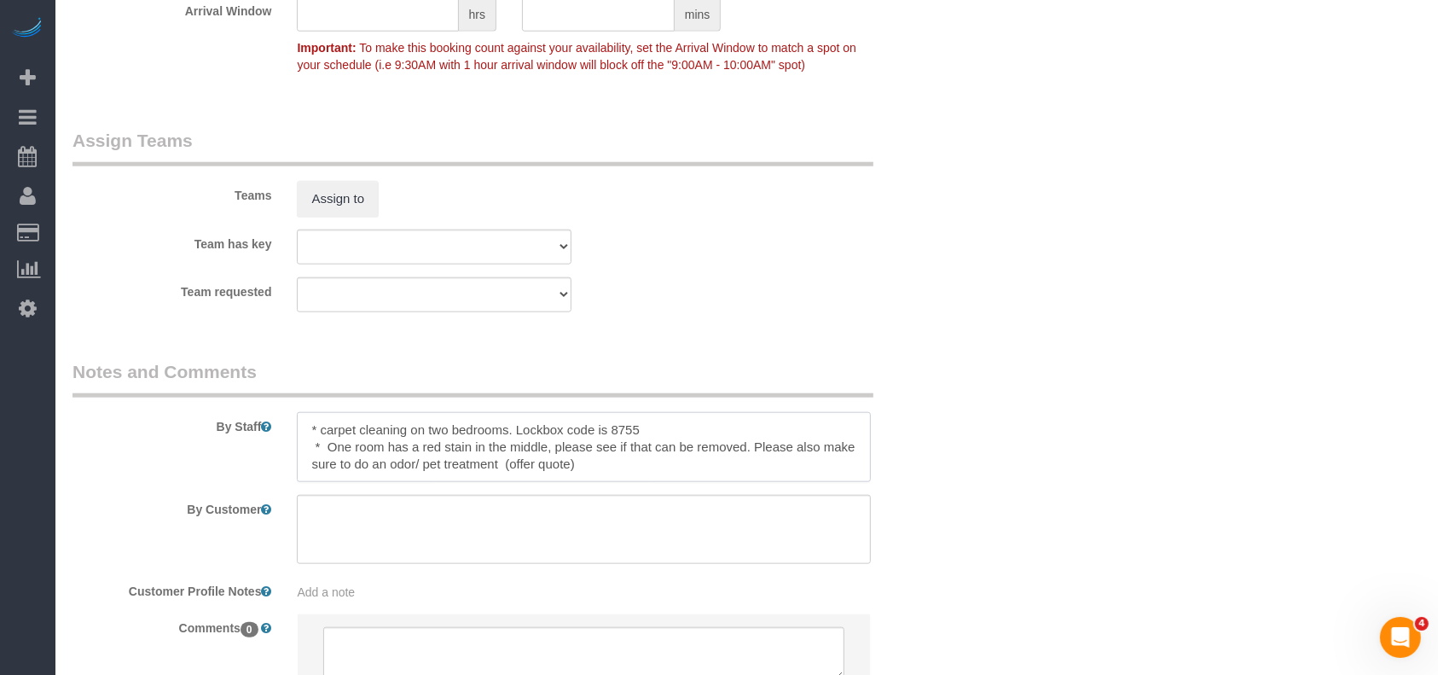
click at [312, 444] on textarea at bounding box center [584, 447] width 574 height 70
click at [324, 446] on textarea at bounding box center [584, 447] width 574 height 70
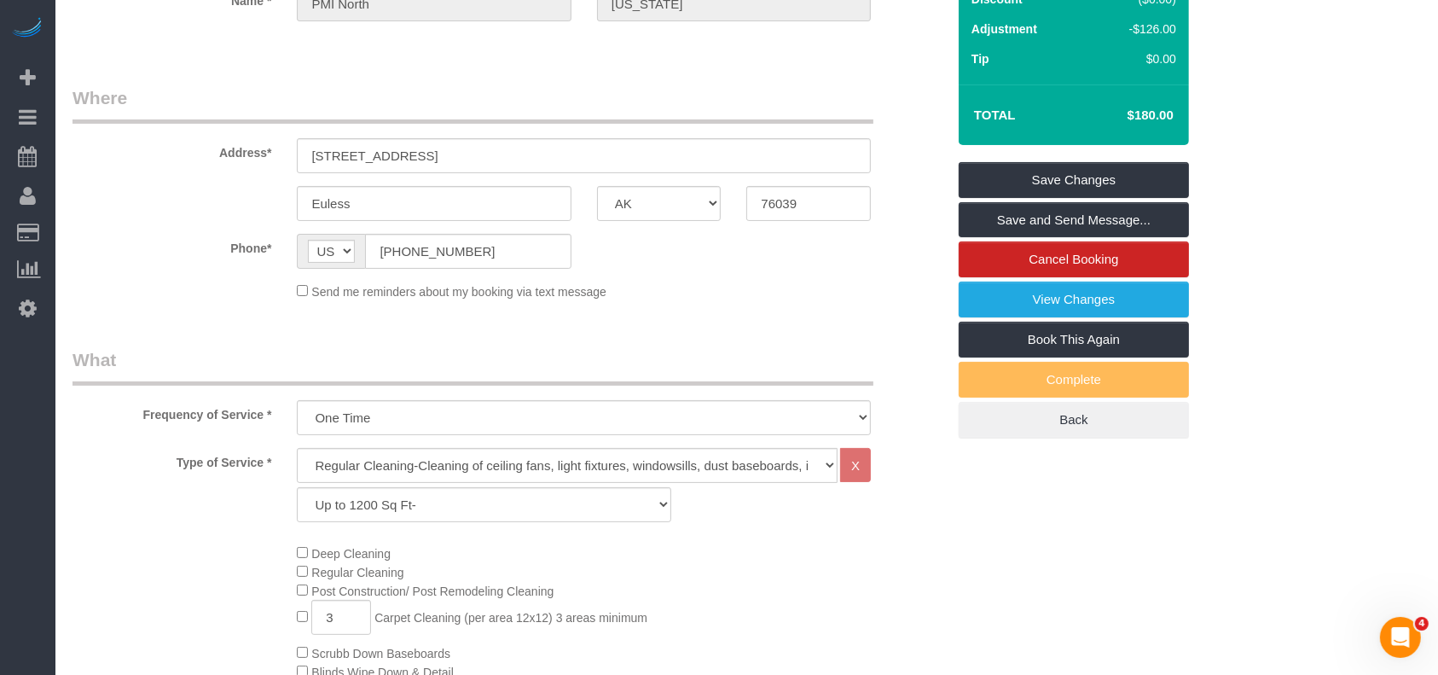
scroll to position [0, 0]
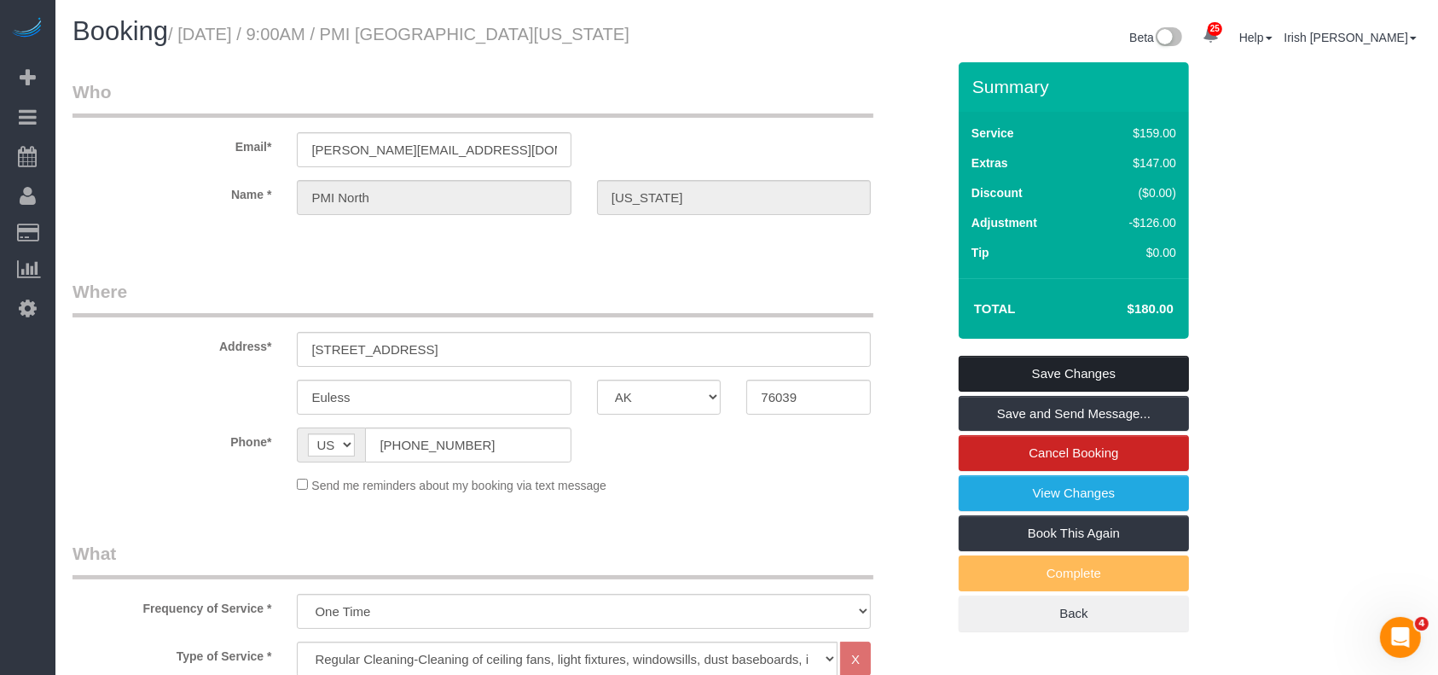
type textarea "* carpet cleaning on two bedrooms. Lockbox code is 8755 * One room has a red st…"
click at [1034, 368] on link "Save Changes" at bounding box center [1074, 374] width 230 height 36
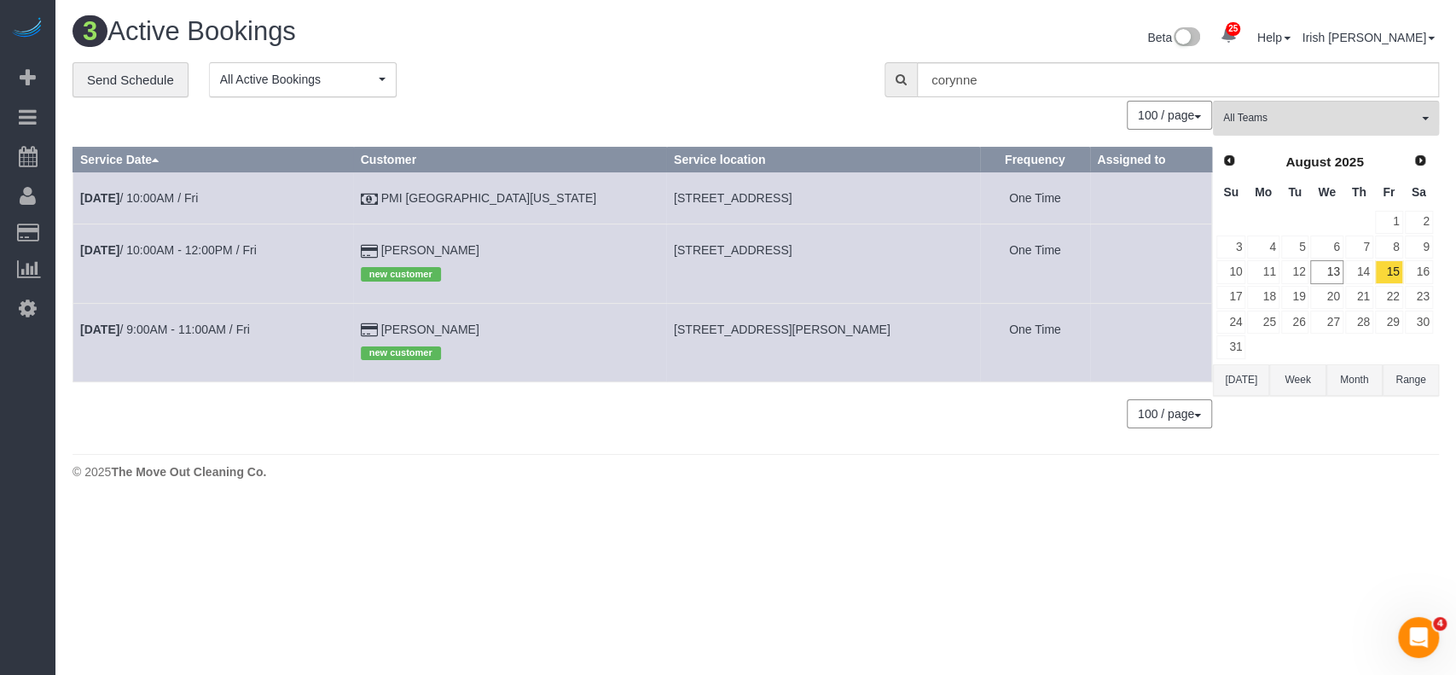
click at [1244, 374] on button "[DATE]" at bounding box center [1241, 380] width 56 height 32
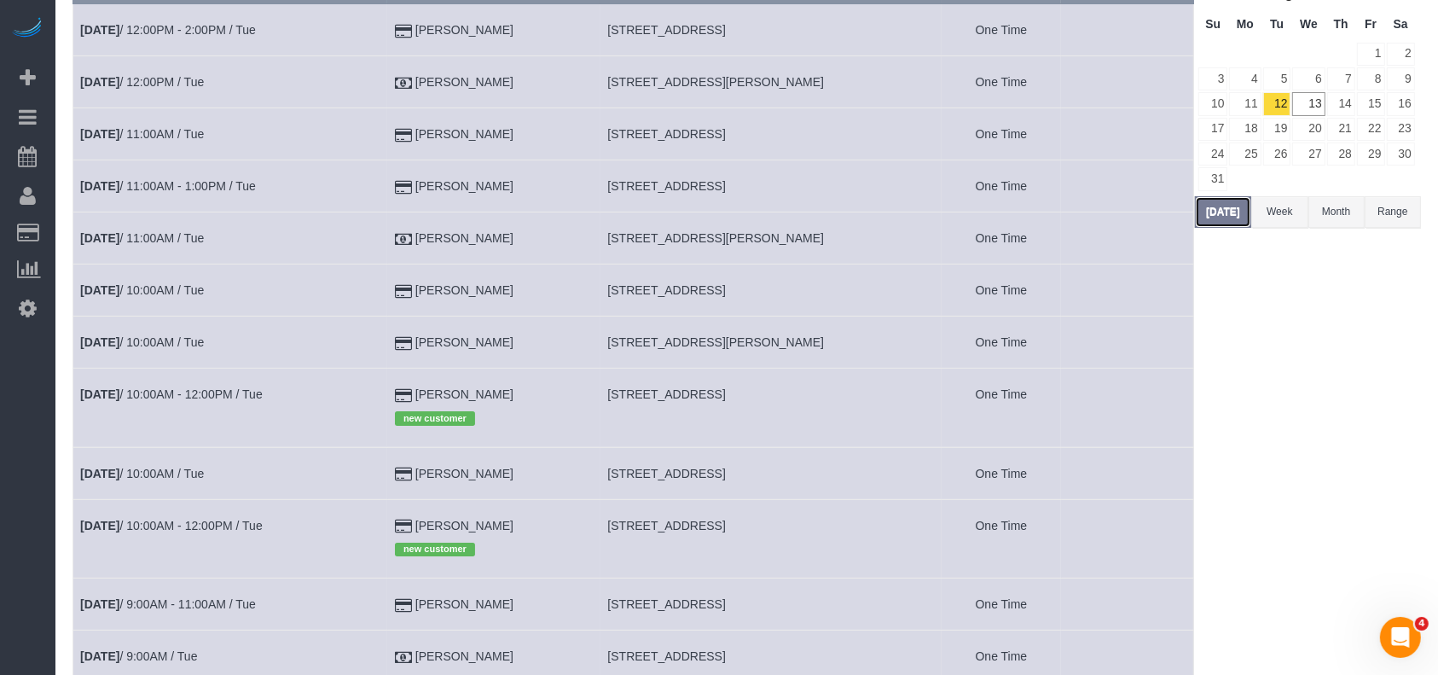
scroll to position [227, 0]
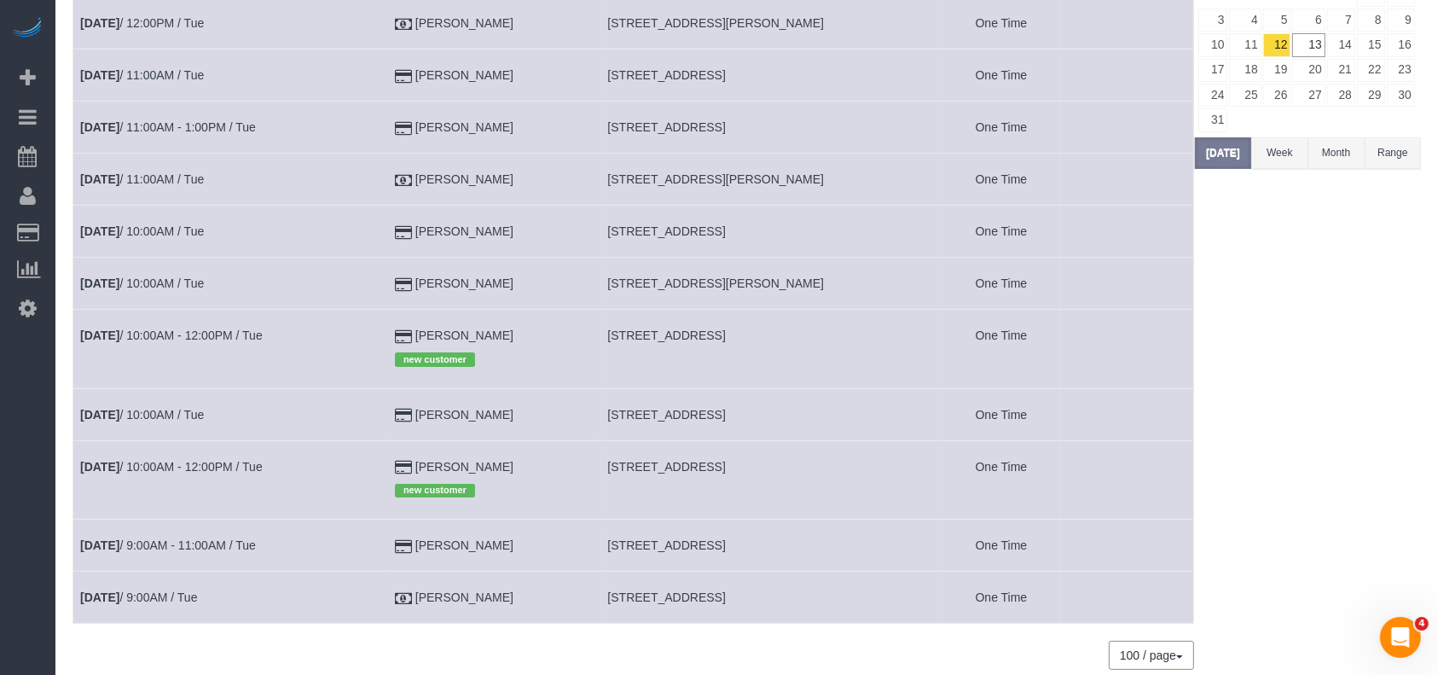
drag, startPoint x: 599, startPoint y: 593, endPoint x: 731, endPoint y: 656, distance: 146.5
click at [873, 590] on td "[STREET_ADDRESS]" at bounding box center [770, 597] width 341 height 52
copy span "[STREET_ADDRESS]"
click at [1235, 39] on link "11" at bounding box center [1245, 44] width 32 height 23
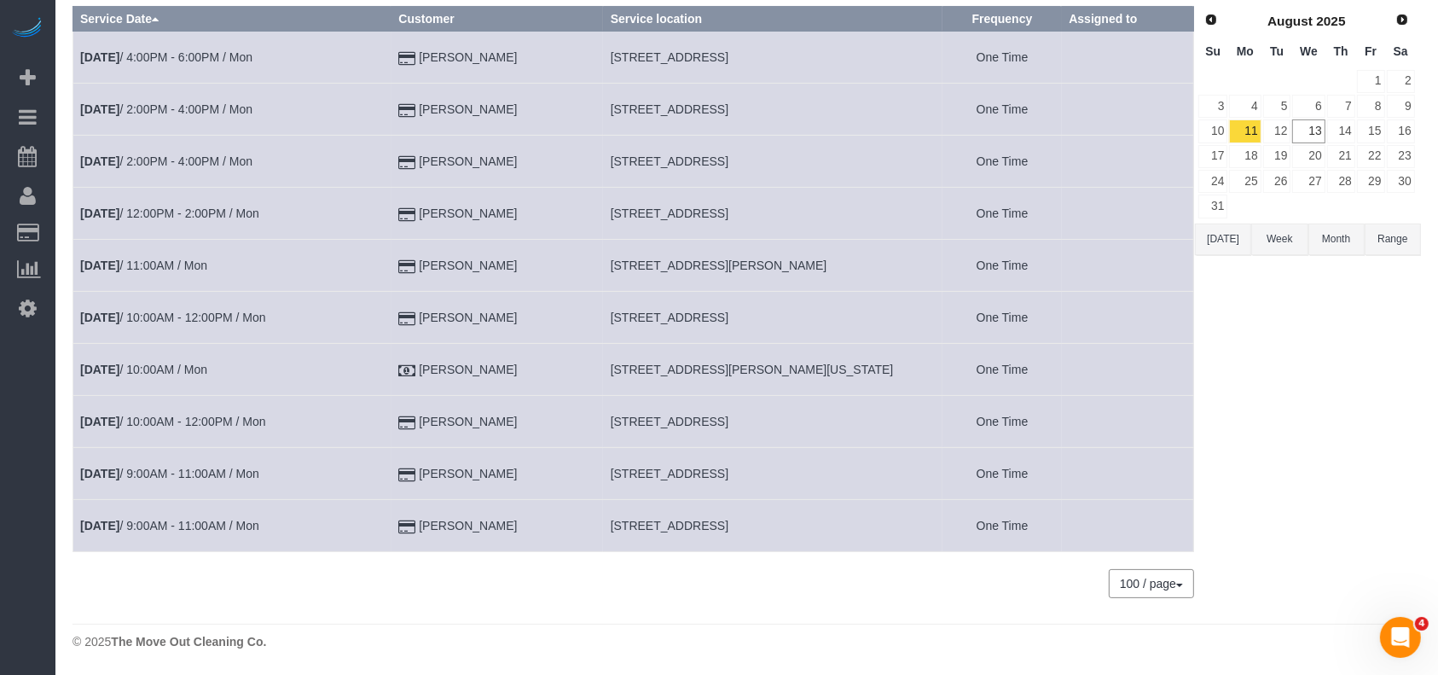
scroll to position [140, 0]
drag, startPoint x: 612, startPoint y: 365, endPoint x: 773, endPoint y: 357, distance: 160.6
click at [773, 357] on td "[STREET_ADDRESS][PERSON_NAME][US_STATE]" at bounding box center [772, 371] width 339 height 52
copy span "[STREET_ADDRESS][PERSON_NAME][US_STATE]"
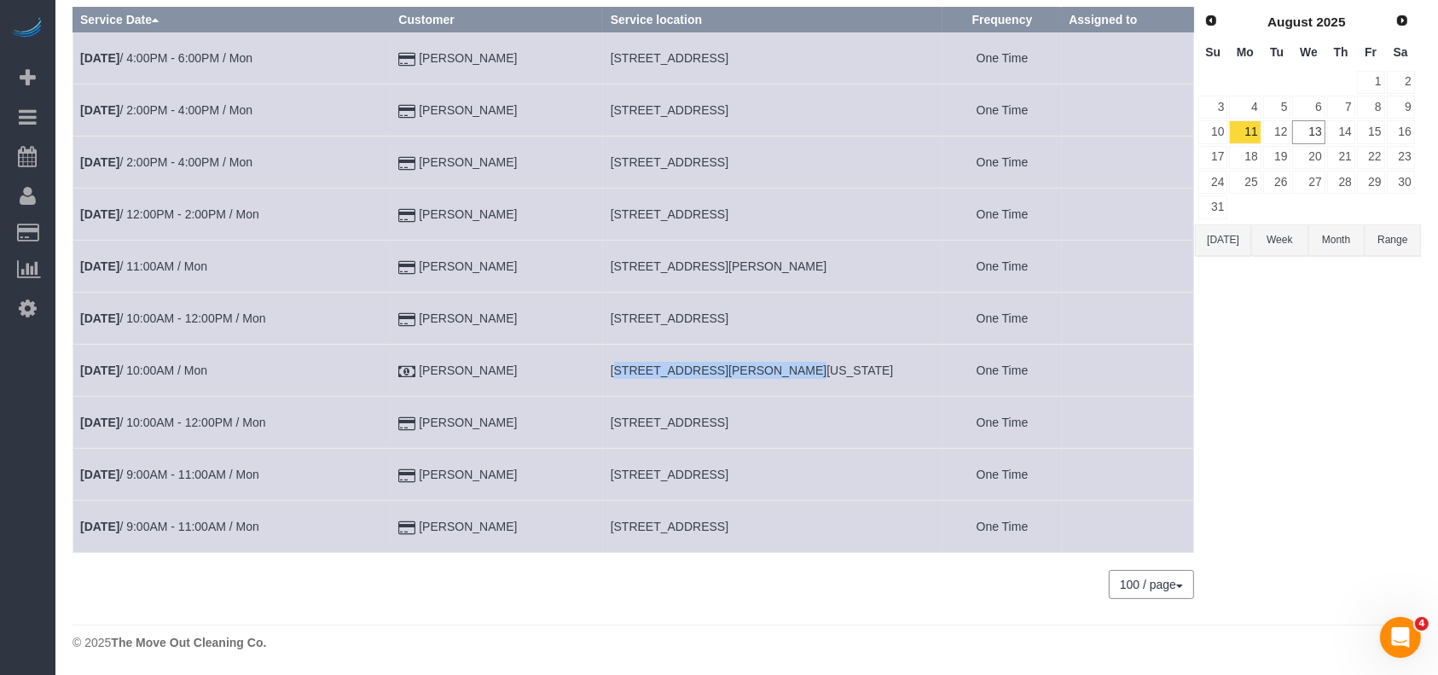
click at [608, 372] on td "[STREET_ADDRESS][PERSON_NAME][US_STATE]" at bounding box center [772, 371] width 339 height 52
drag, startPoint x: 608, startPoint y: 372, endPoint x: 880, endPoint y: 370, distance: 272.1
click at [880, 370] on td "[STREET_ADDRESS][PERSON_NAME][US_STATE]" at bounding box center [772, 371] width 339 height 52
copy span "[STREET_ADDRESS][PERSON_NAME][US_STATE]"
click at [1273, 130] on link "12" at bounding box center [1277, 131] width 28 height 23
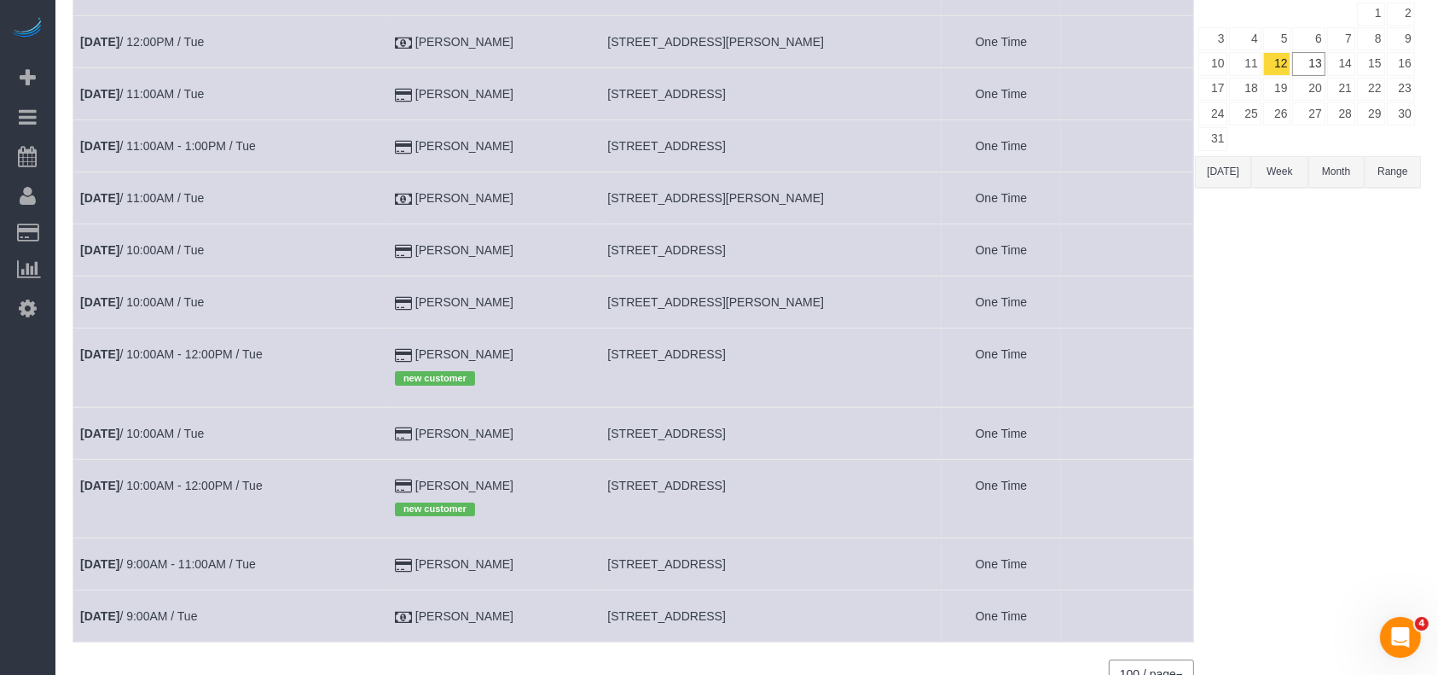
scroll to position [299, 0]
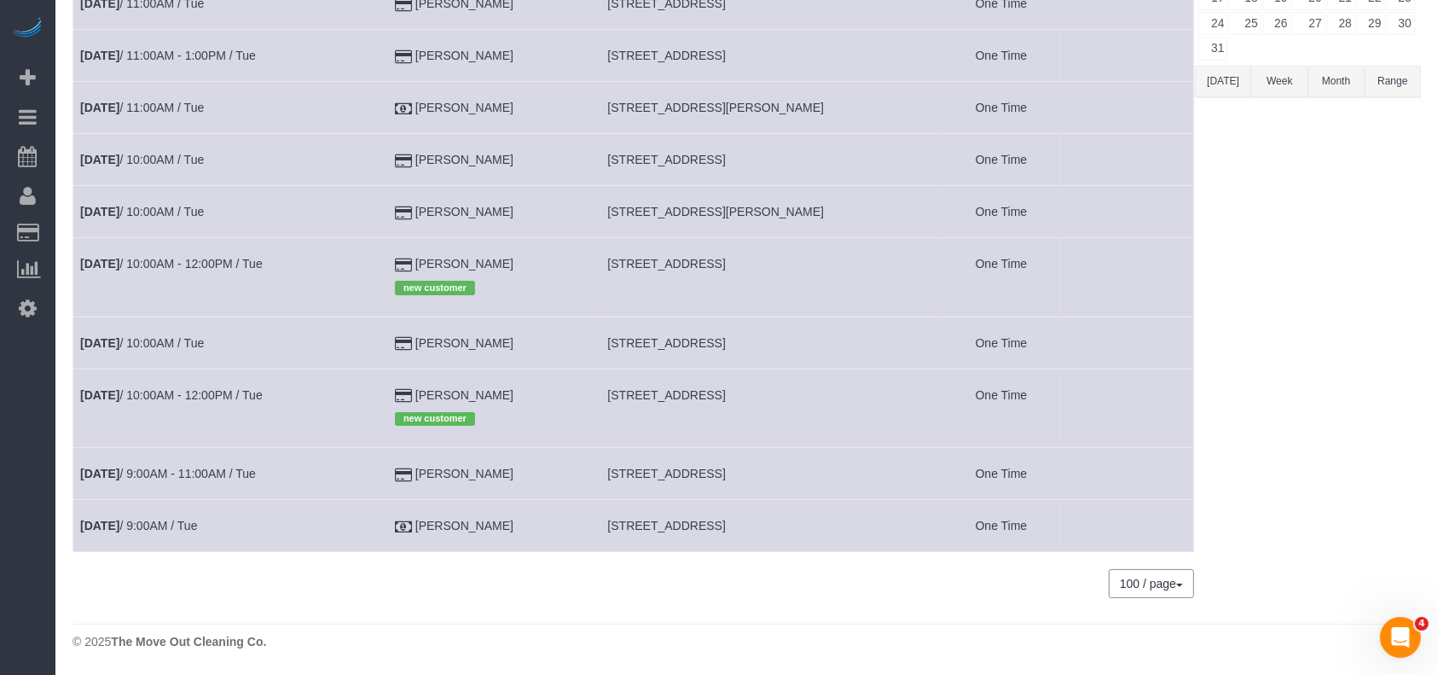
click at [658, 528] on span "[STREET_ADDRESS]" at bounding box center [666, 526] width 118 height 14
click at [656, 528] on span "[STREET_ADDRESS]" at bounding box center [666, 526] width 118 height 14
click at [655, 528] on span "[STREET_ADDRESS]" at bounding box center [666, 526] width 118 height 14
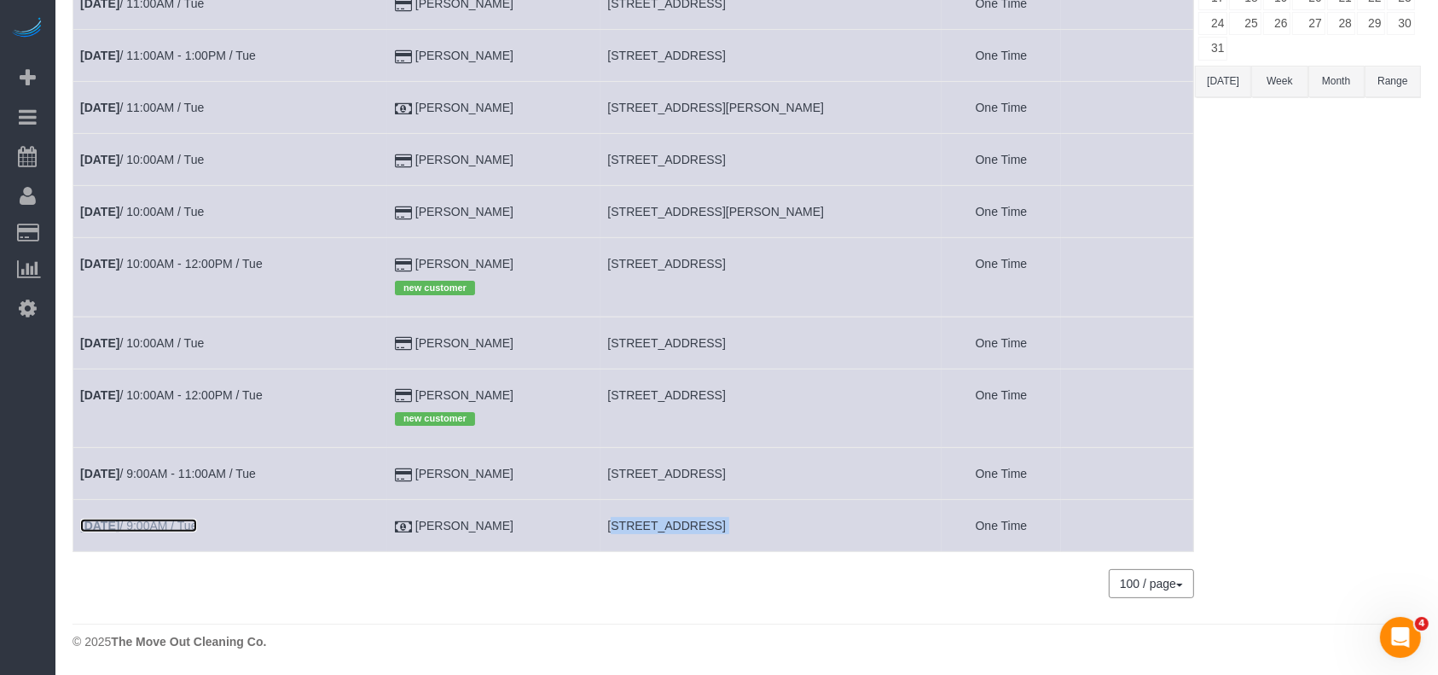
click at [197, 519] on link "[DATE] 9:00AM / Tue" at bounding box center [138, 526] width 117 height 14
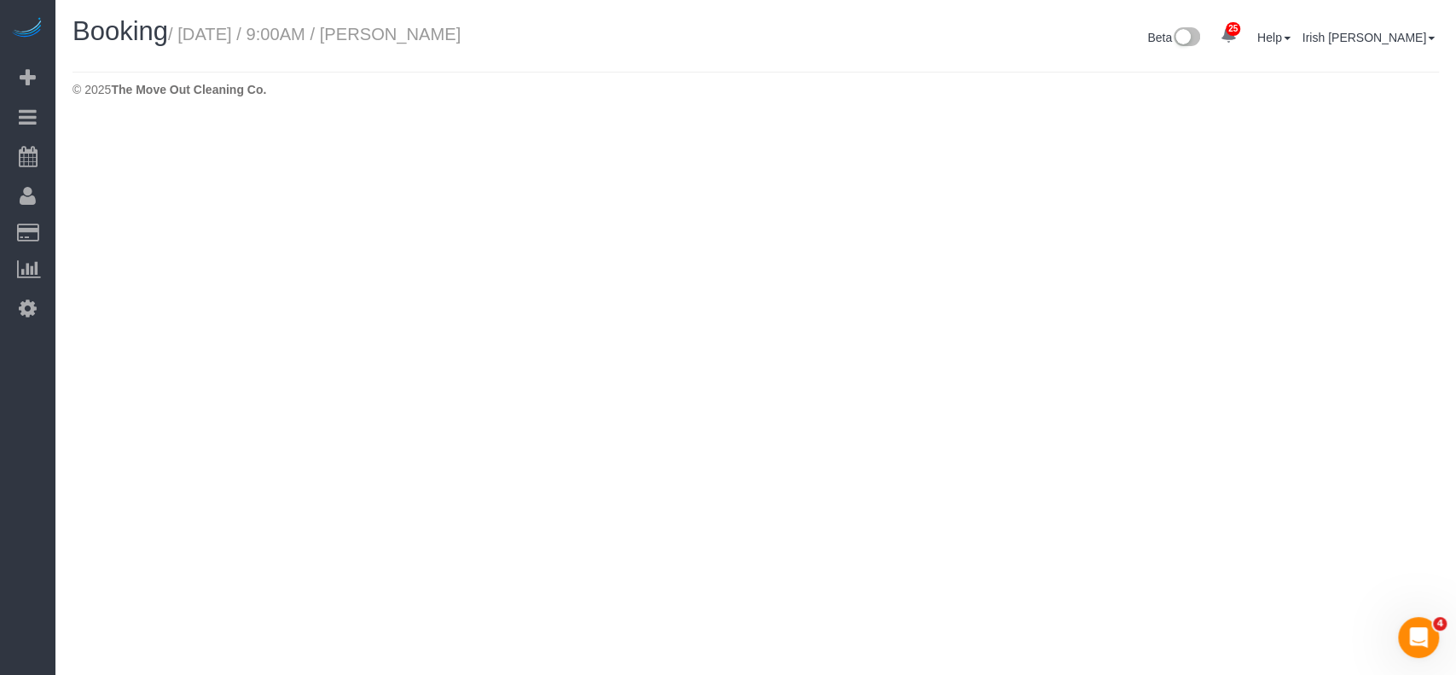
select select "[GEOGRAPHIC_DATA]"
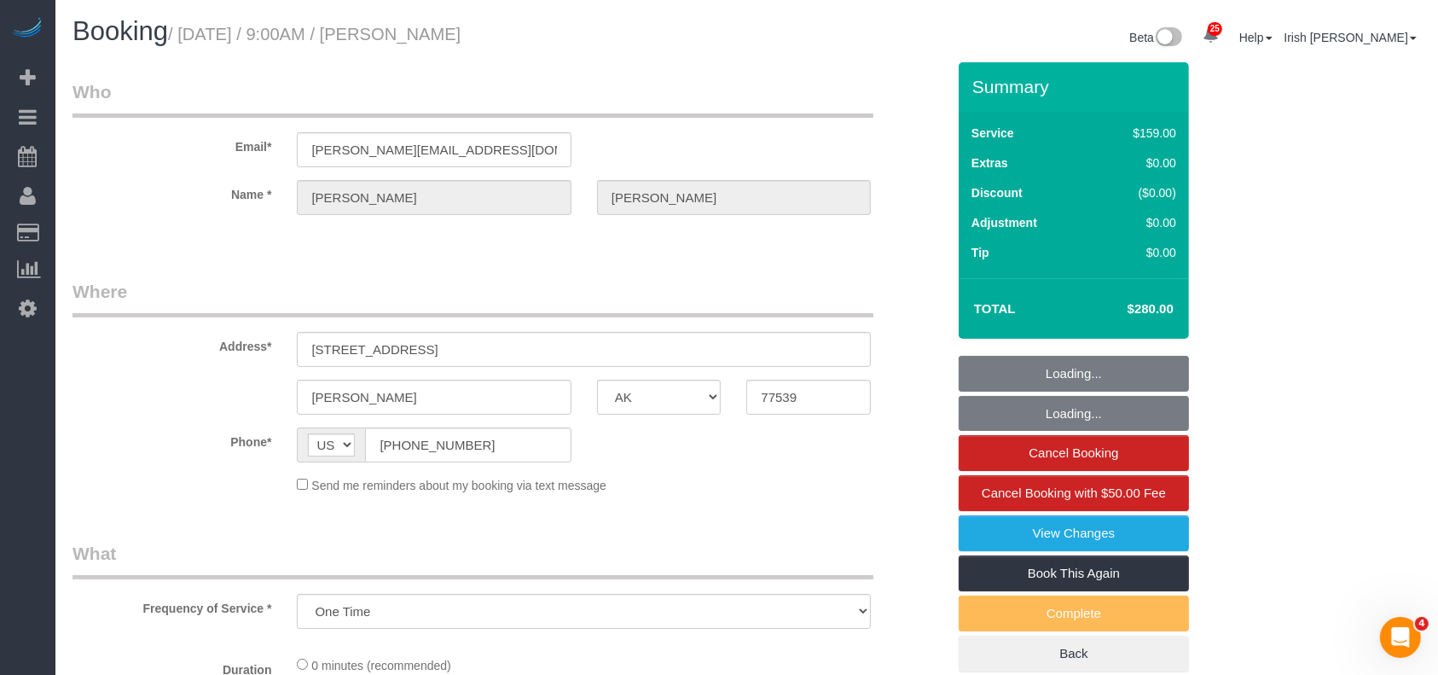
select select "object:9385"
select select "3"
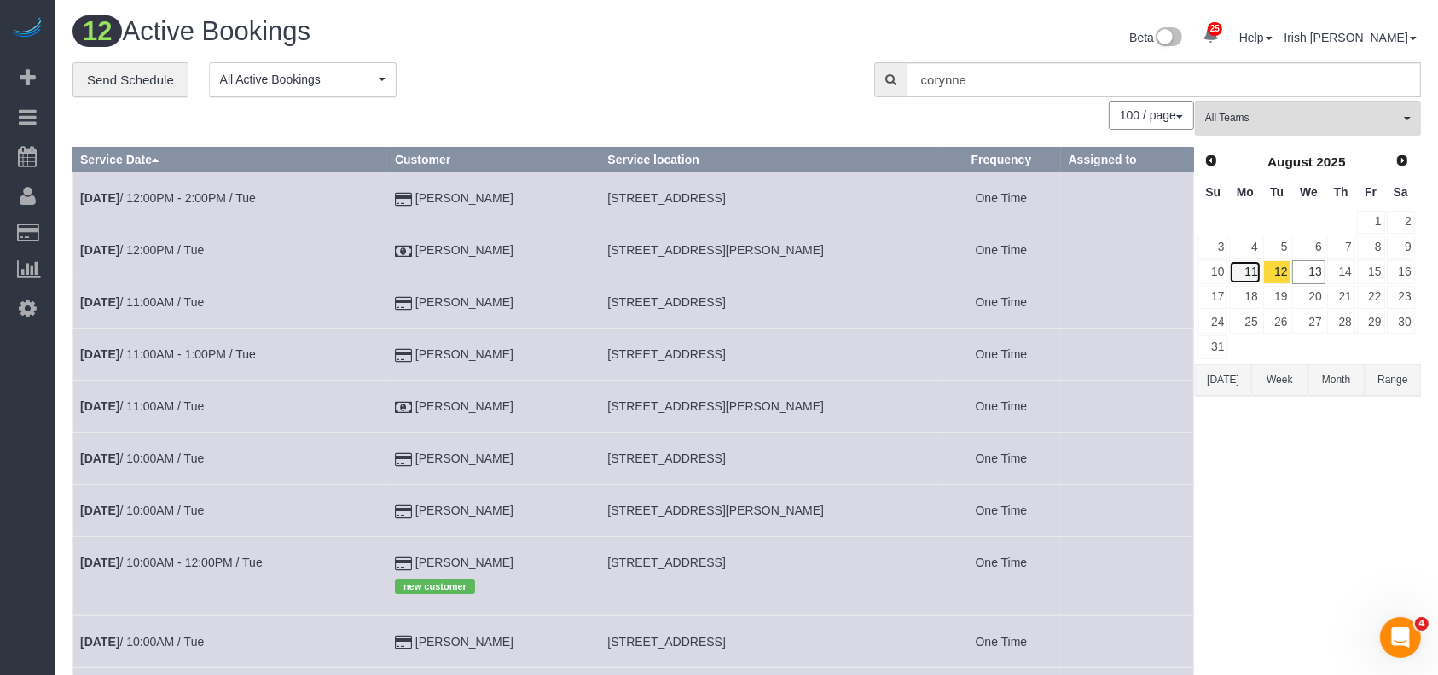
click at [1256, 269] on link "11" at bounding box center [1245, 271] width 32 height 23
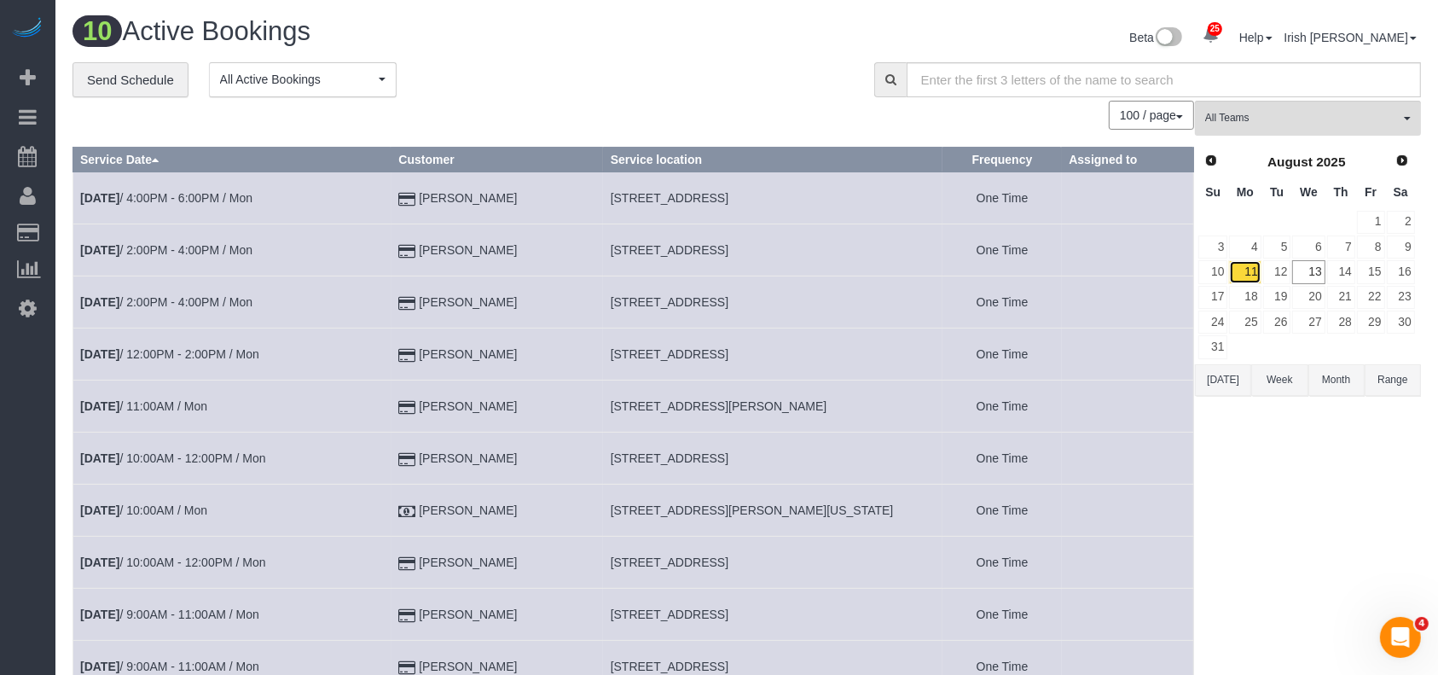
click at [1257, 270] on link "11" at bounding box center [1245, 271] width 32 height 23
drag, startPoint x: 610, startPoint y: 502, endPoint x: 873, endPoint y: 488, distance: 263.9
click at [873, 488] on td "[STREET_ADDRESS][PERSON_NAME][US_STATE]" at bounding box center [772, 510] width 339 height 52
copy span "[STREET_ADDRESS][PERSON_NAME][US_STATE]"
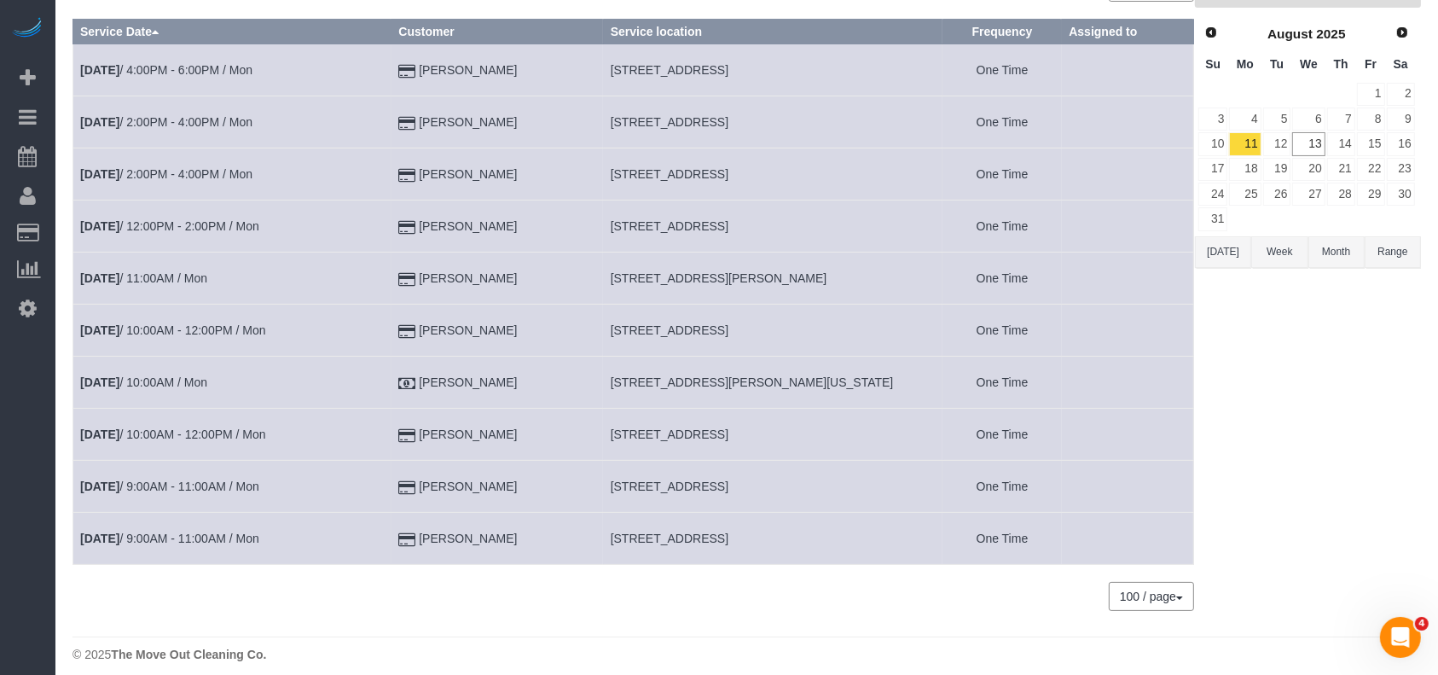
scroll to position [140, 0]
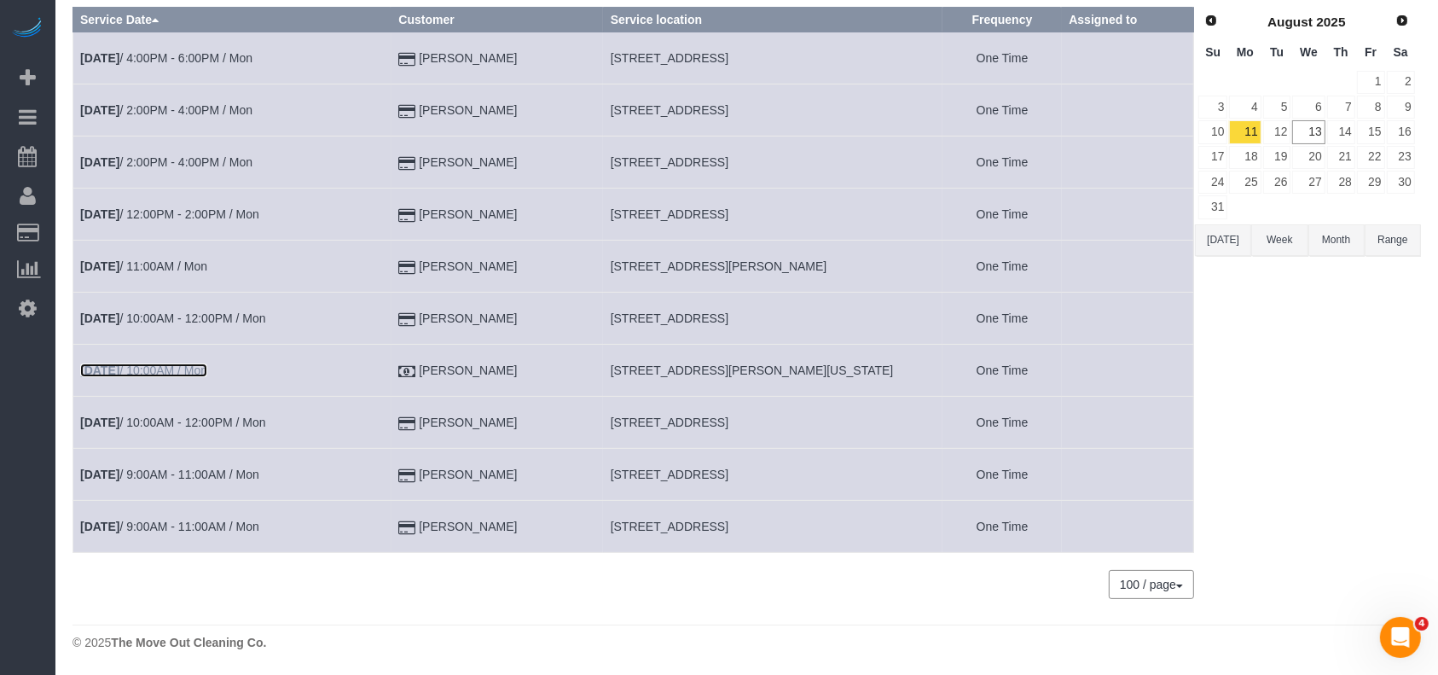
click at [177, 372] on link "[DATE] 10:00AM / Mon" at bounding box center [143, 370] width 127 height 14
click at [177, 363] on link "[DATE] 10:00AM / Mon" at bounding box center [143, 370] width 127 height 14
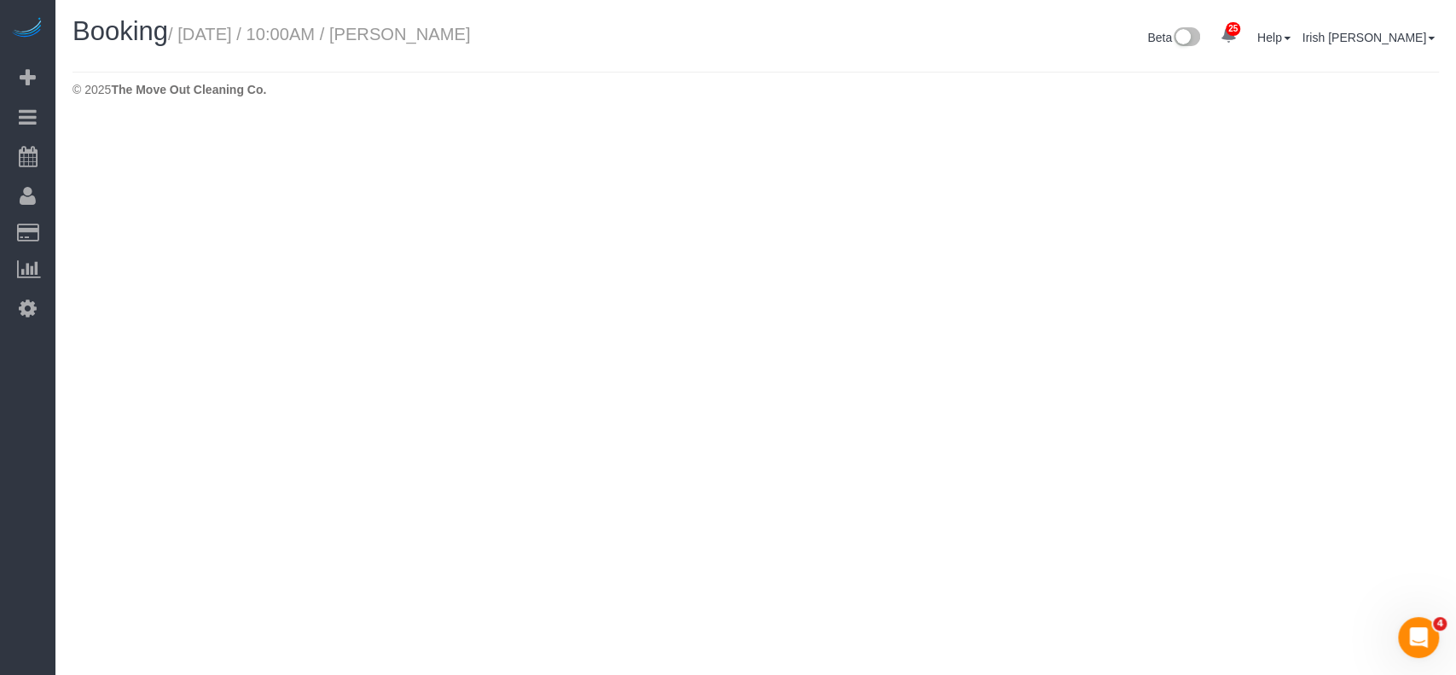
select select "[GEOGRAPHIC_DATA]"
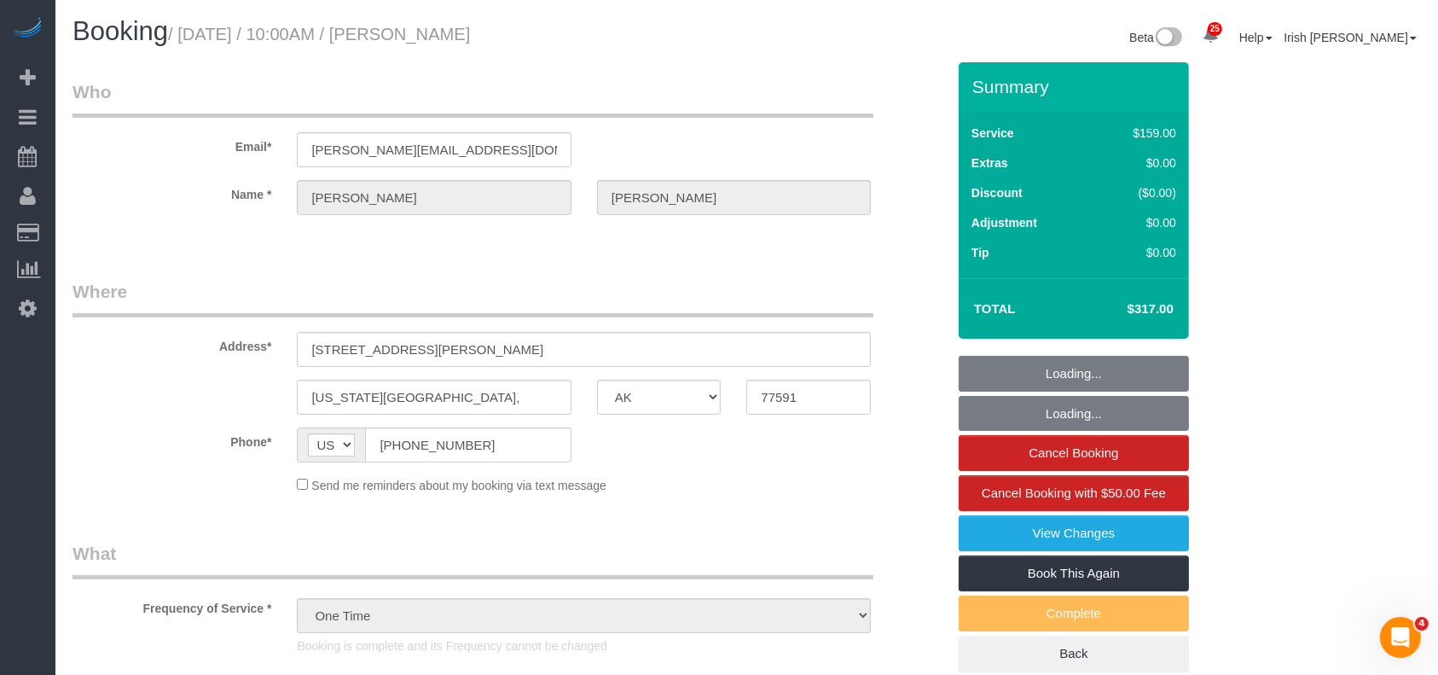
select select "object:10067"
select select "3"
select select "object:10153"
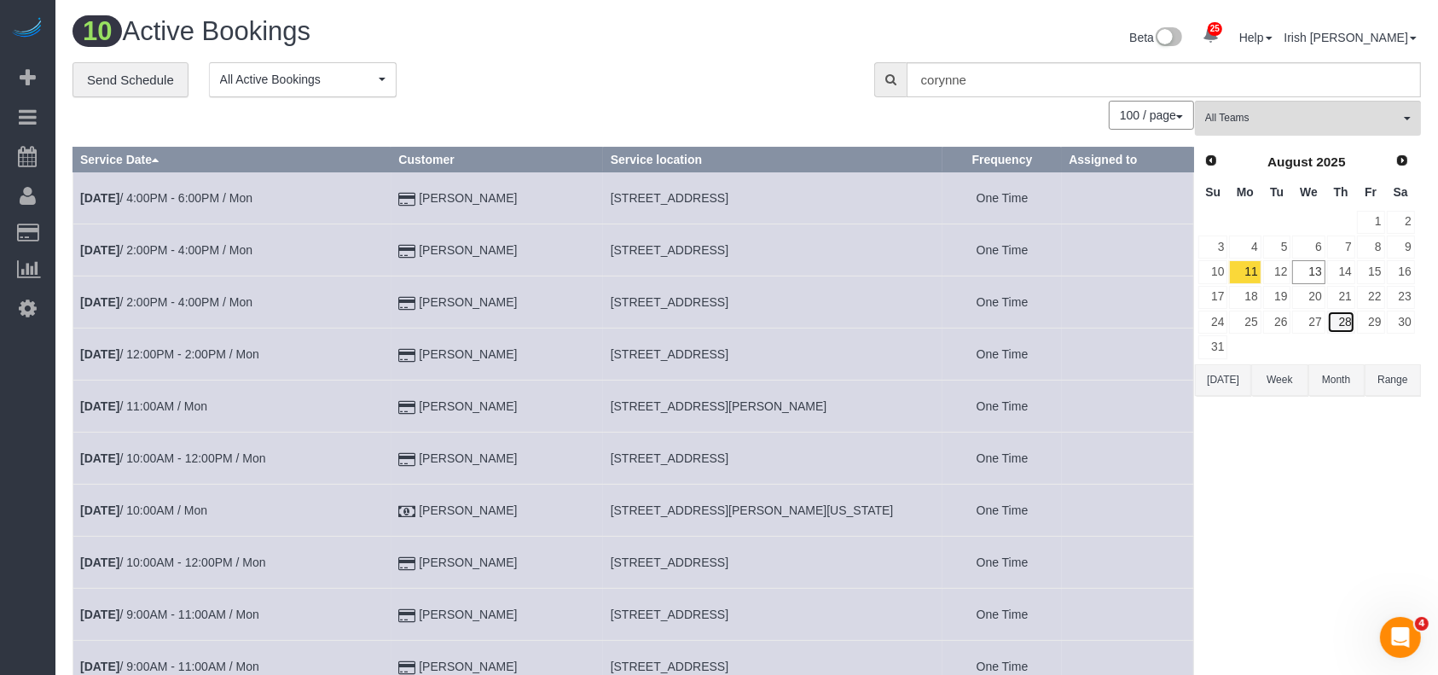
click at [1351, 323] on link "28" at bounding box center [1341, 321] width 28 height 23
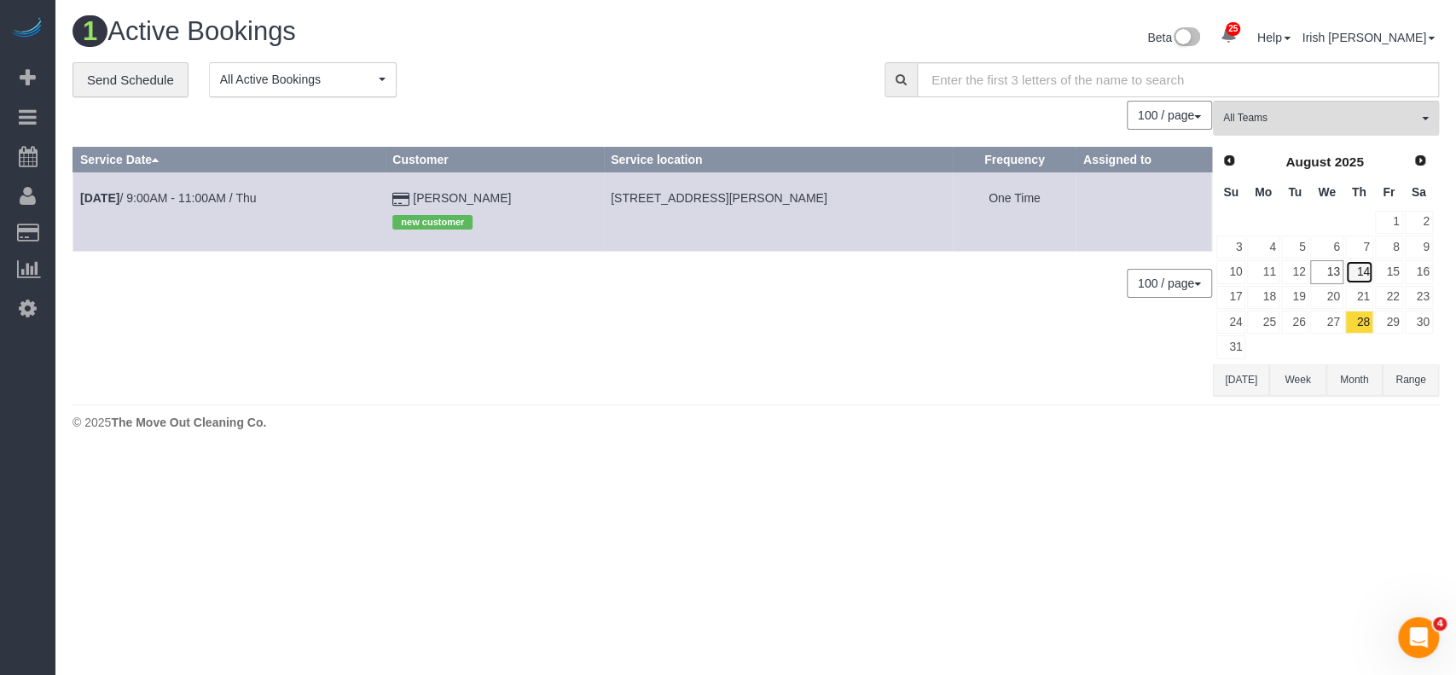
click at [1357, 266] on link "14" at bounding box center [1359, 271] width 28 height 23
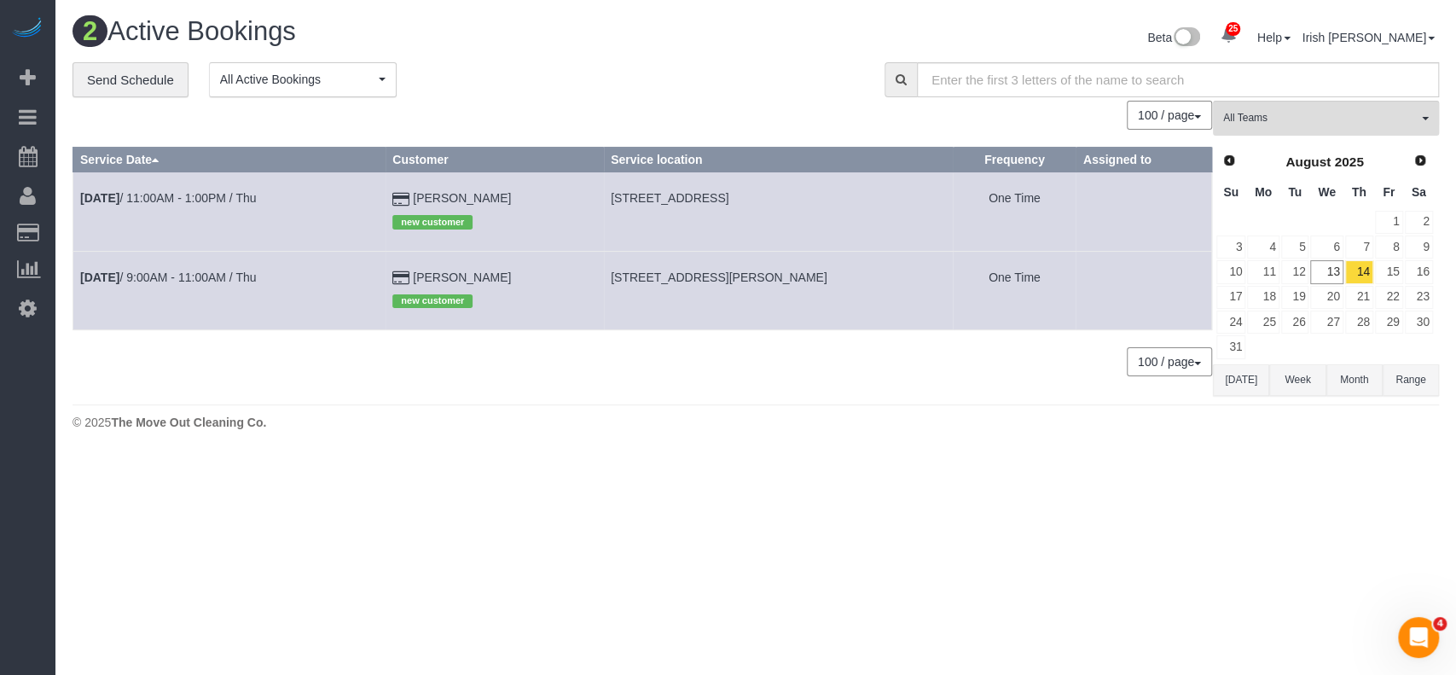
click at [194, 189] on td "[DATE] 11:00AM - 1:00PM / Thu" at bounding box center [229, 211] width 312 height 78
click at [194, 194] on link "[DATE] 11:00AM - 1:00PM / Thu" at bounding box center [168, 198] width 176 height 14
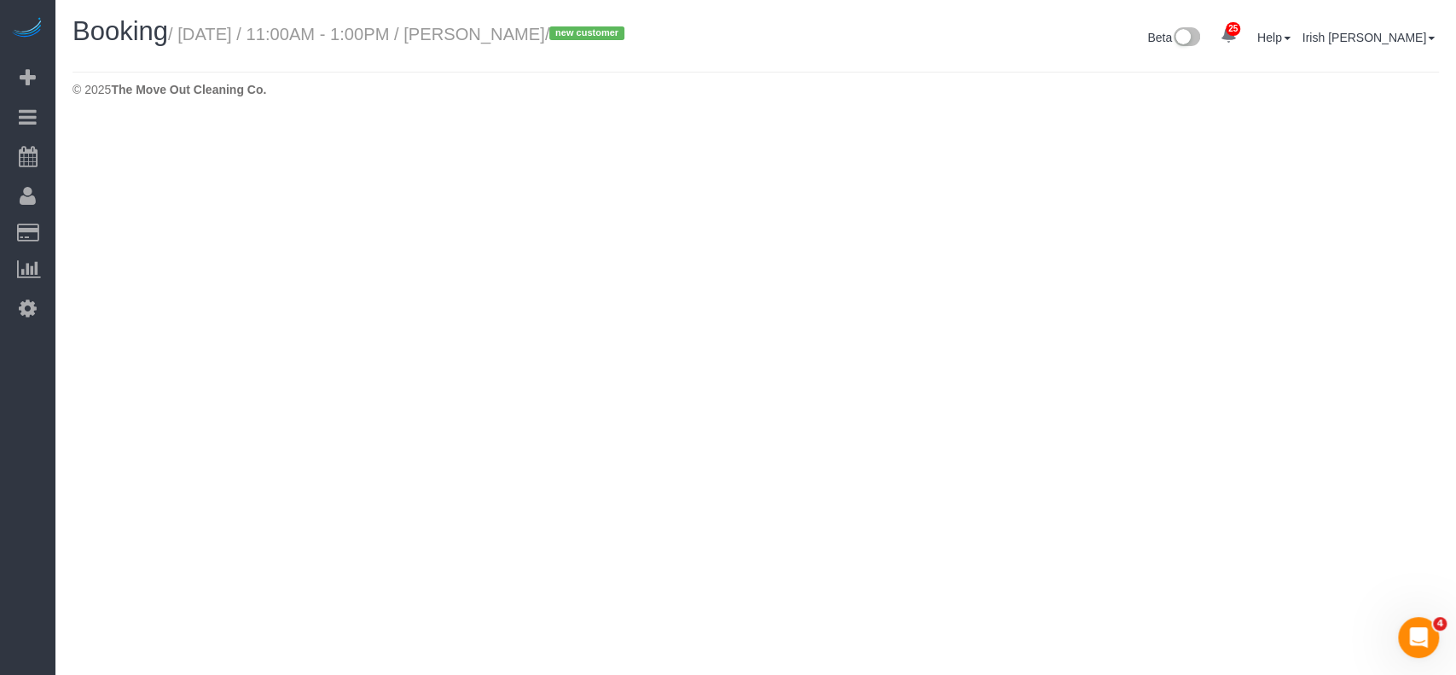
select select "[GEOGRAPHIC_DATA]"
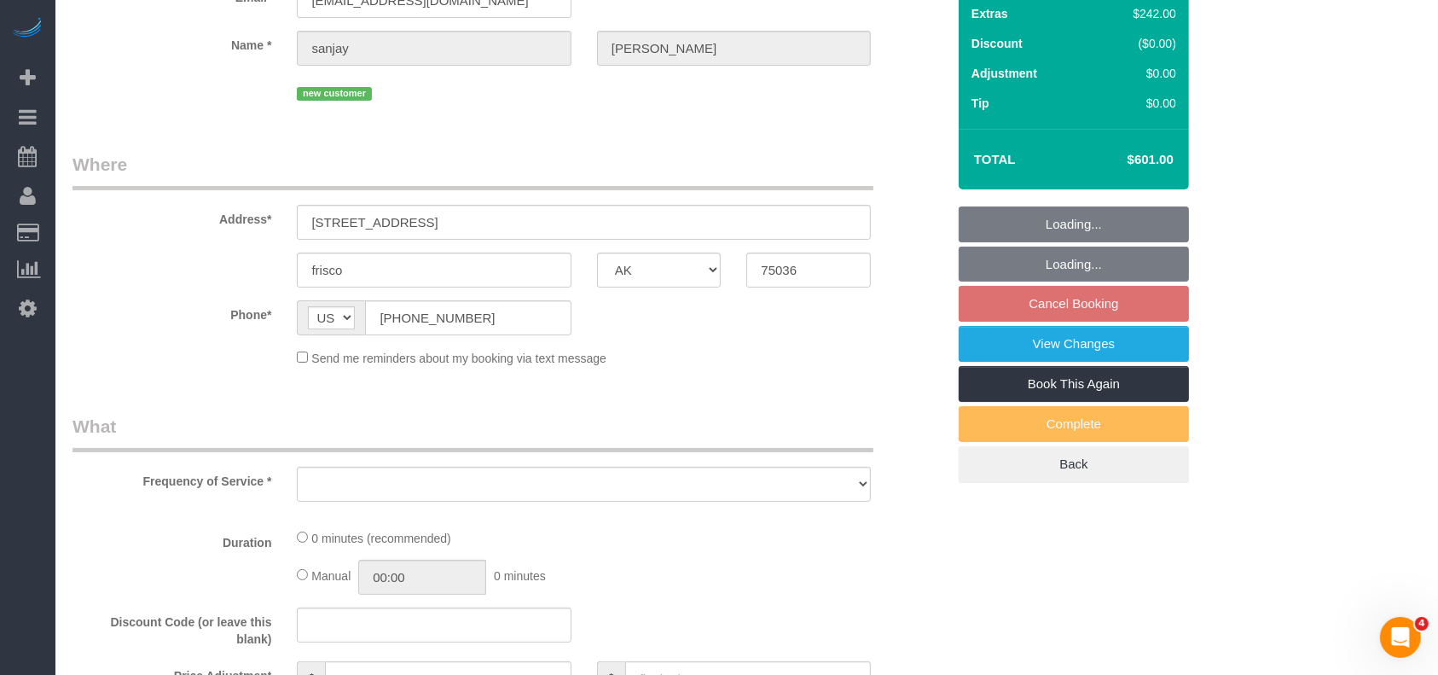
select select "3"
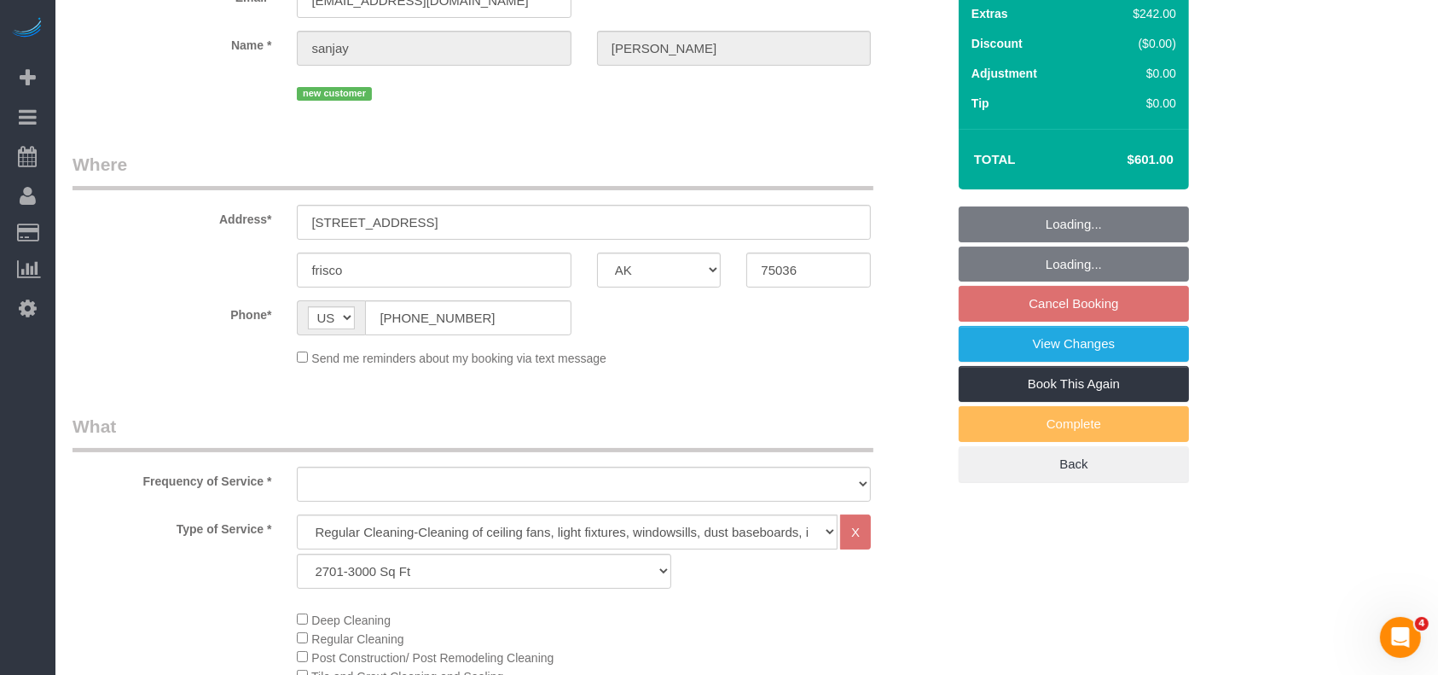
scroll to position [682, 0]
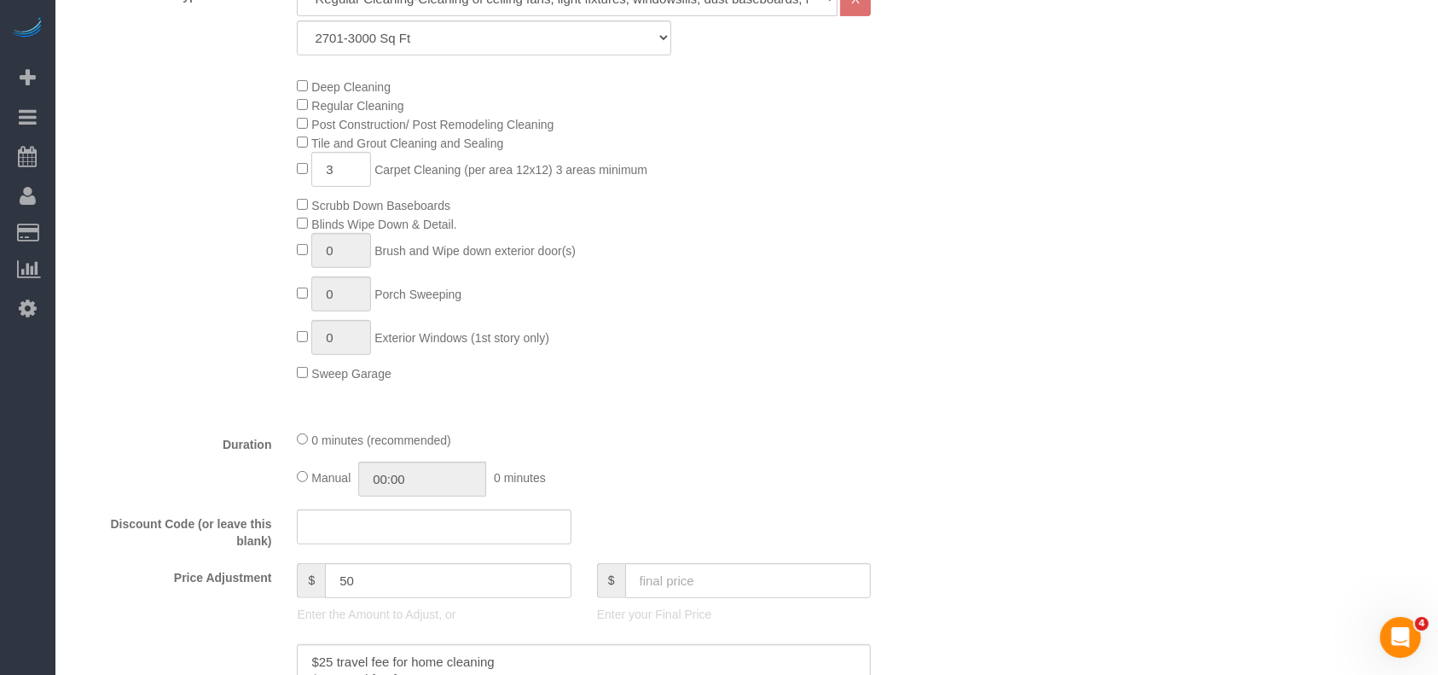
select select "object:10748"
select select "string:fspay-f2125d02-3fad-4b3f-8d90-61dadb4a97ab"
select select "object:10774"
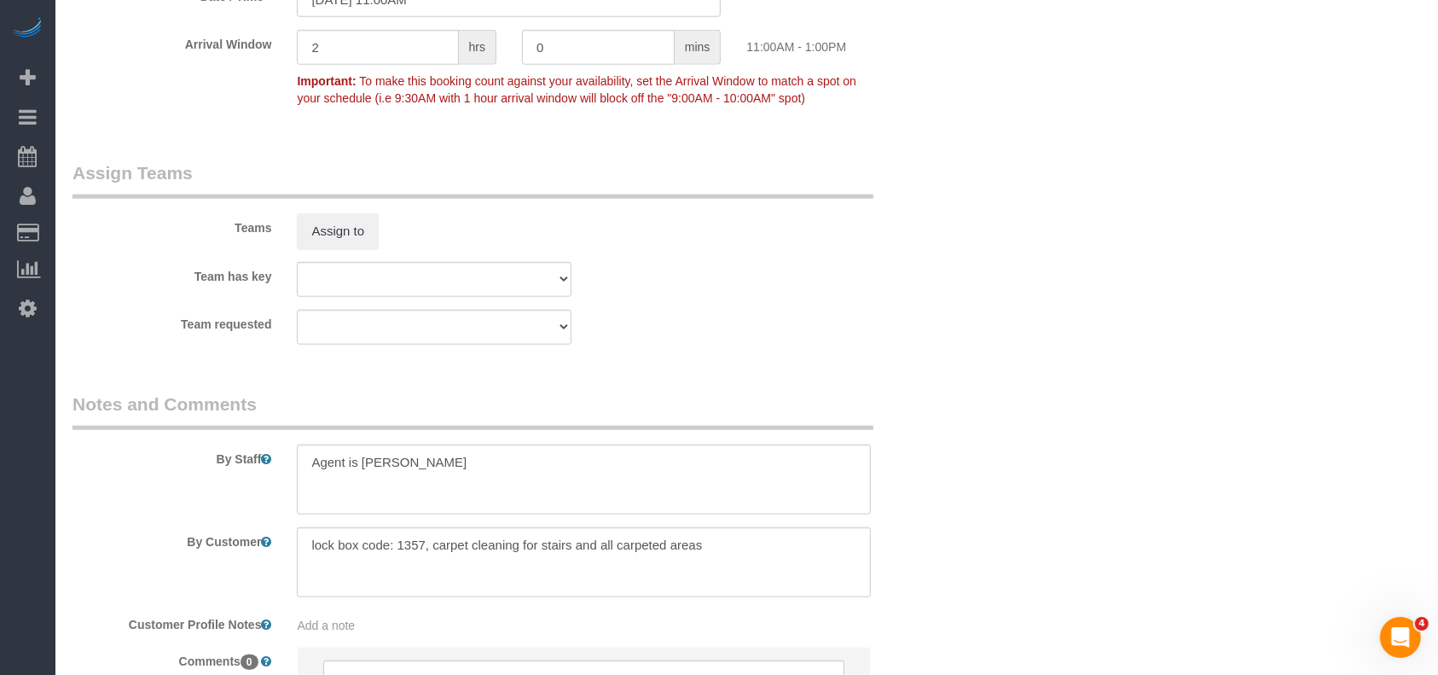
scroll to position [1859, 0]
